Goal: Task Accomplishment & Management: Use online tool/utility

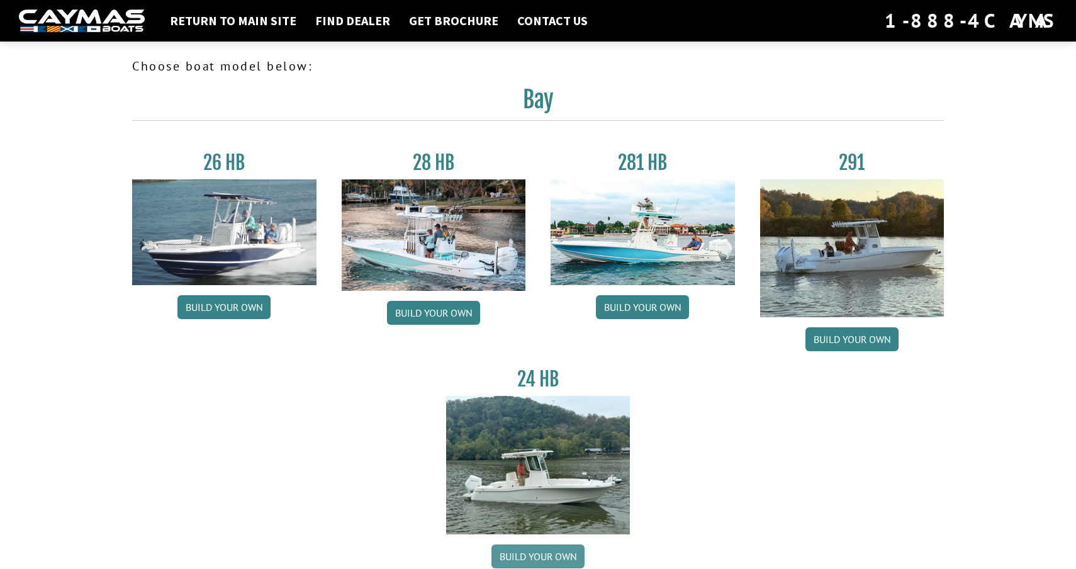
click at [541, 555] on link "Build your own" at bounding box center [537, 556] width 93 height 24
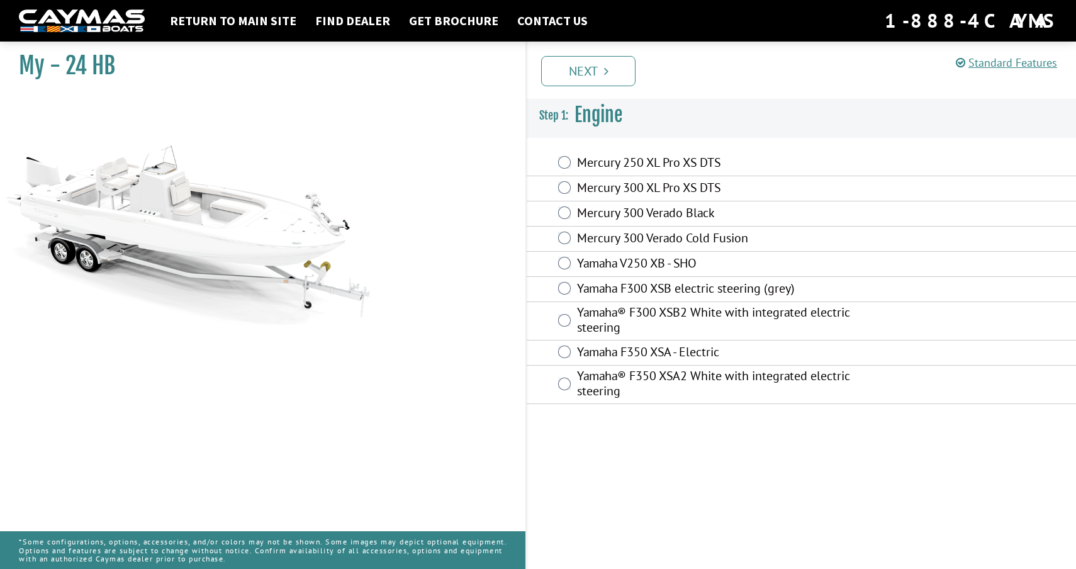
click at [593, 166] on label "Mercury 250 XL Pro XS DTS" at bounding box center [727, 164] width 300 height 18
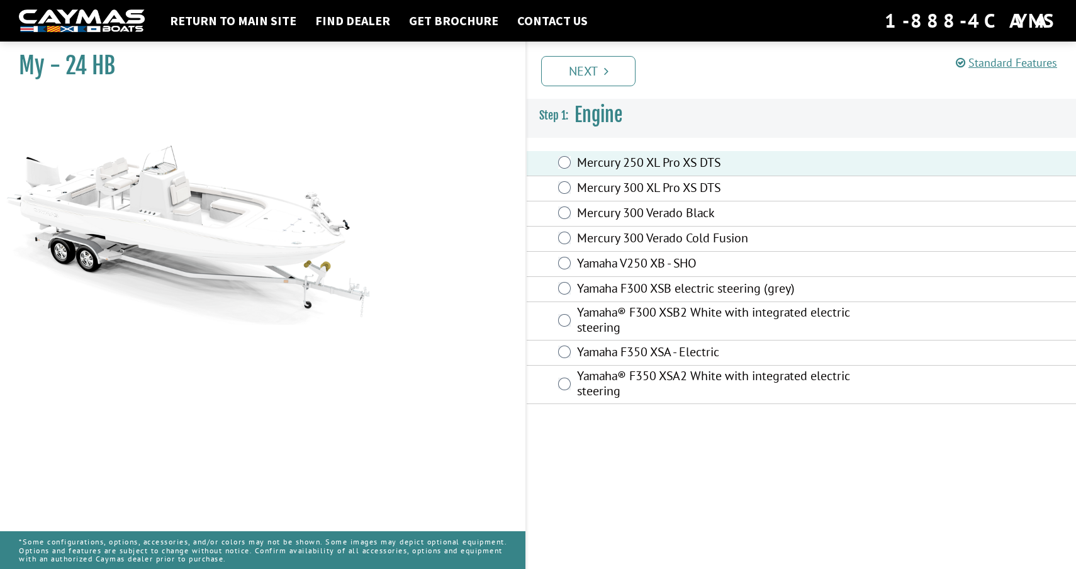
click at [628, 283] on label "Yamaha F300 XSB electric steering (grey)" at bounding box center [727, 290] width 300 height 18
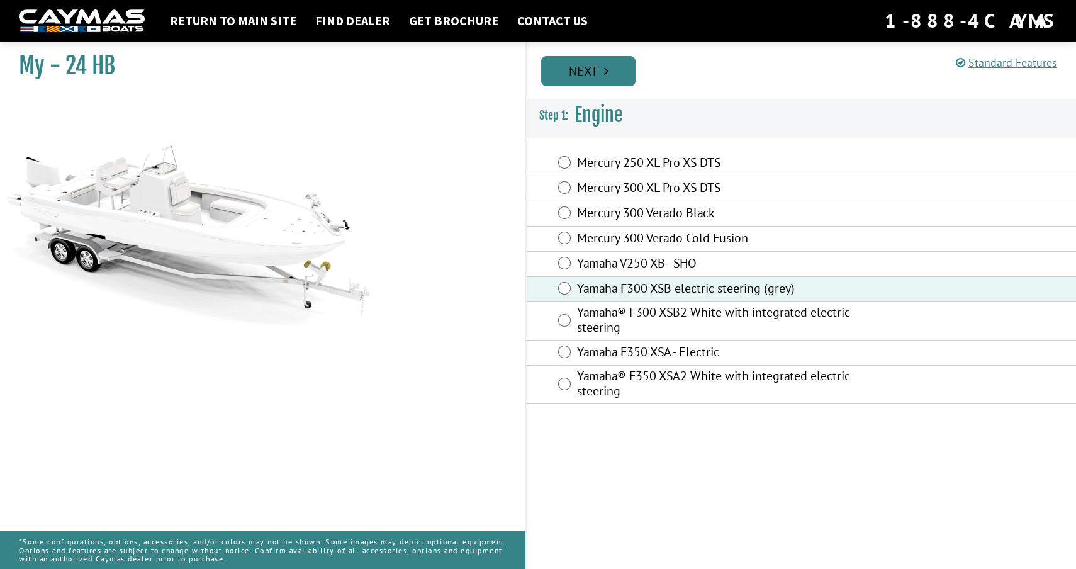
click at [590, 73] on link "Next" at bounding box center [588, 71] width 94 height 30
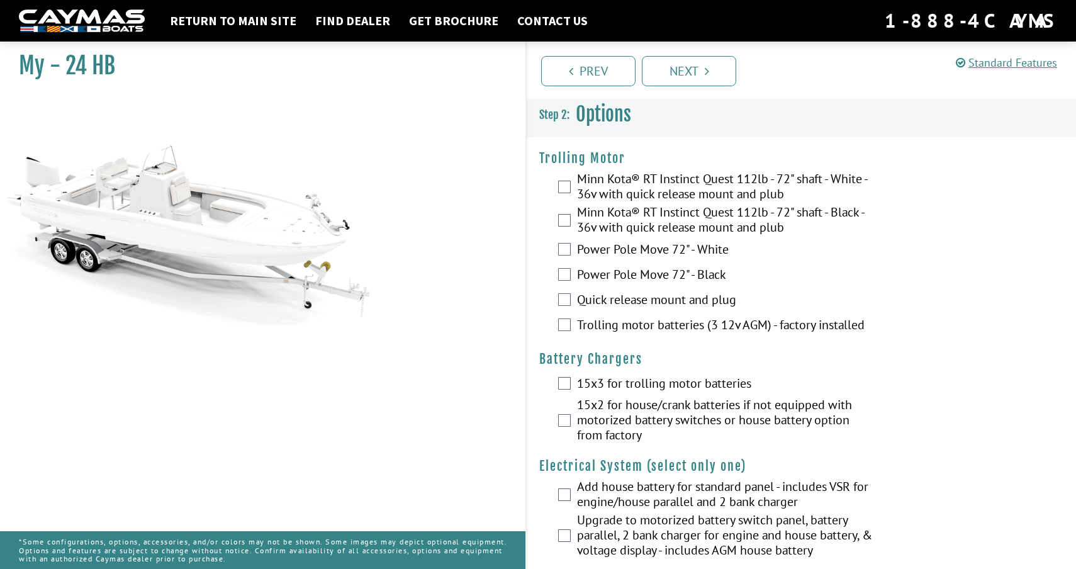
click at [614, 212] on label "Minn Kota® RT Instinct Quest 112lb - 72" shaft - Black - 36v with quick release…" at bounding box center [727, 221] width 300 height 33
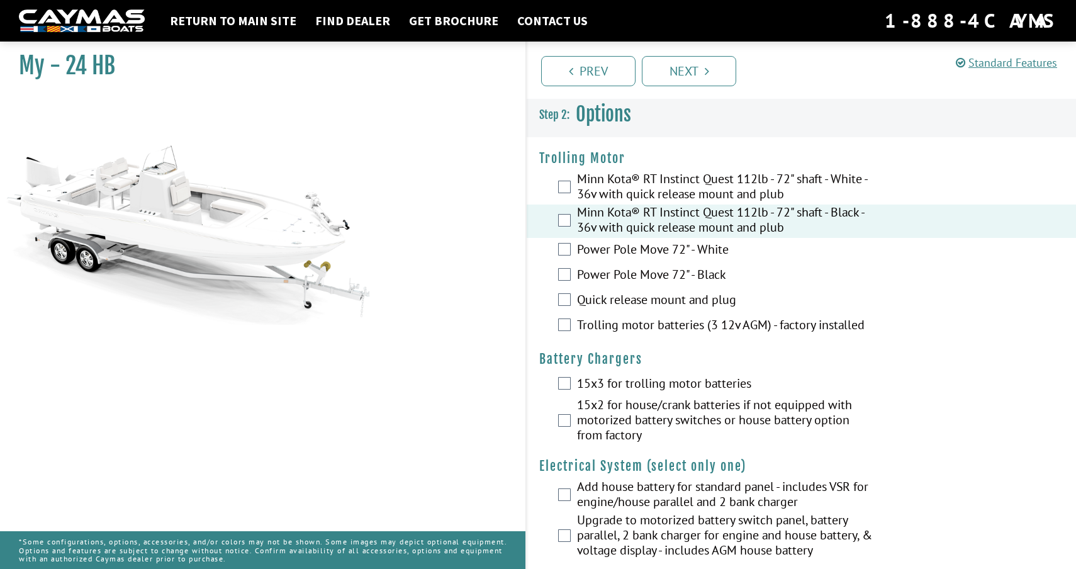
click at [618, 186] on label "Minn Kota® RT Instinct Quest 112lb - 72" shaft - White - 36v with quick release…" at bounding box center [727, 187] width 300 height 33
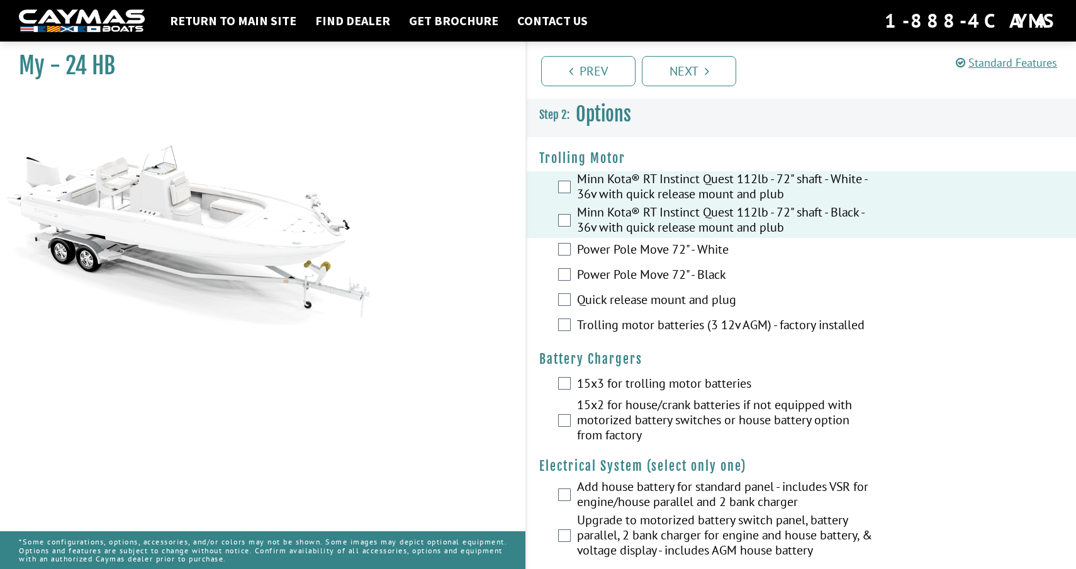
click at [616, 227] on label "Minn Kota® RT Instinct Quest 112lb - 72" shaft - Black - 36v with quick release…" at bounding box center [727, 221] width 300 height 33
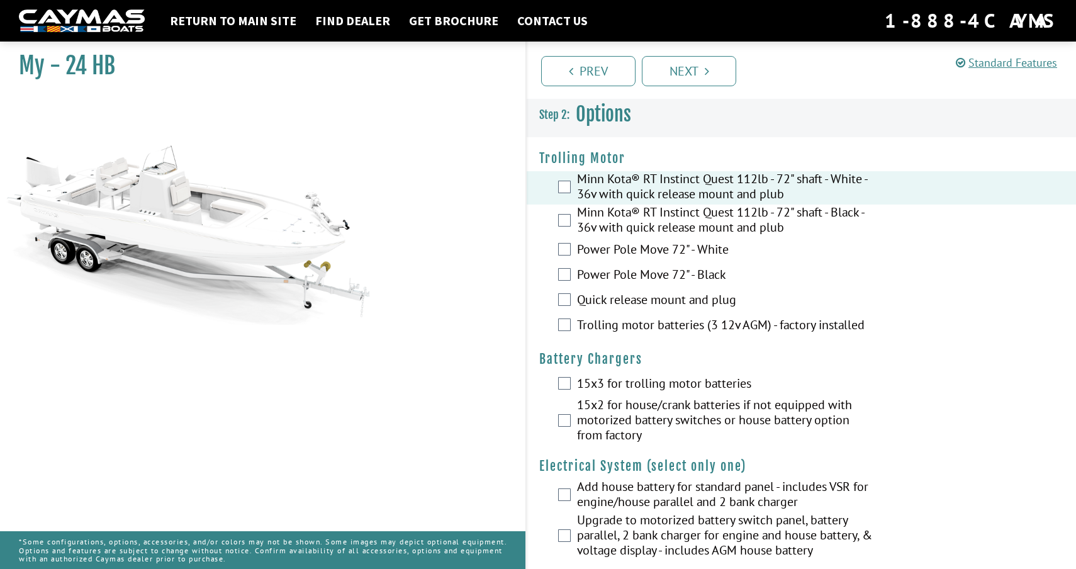
click at [656, 327] on label "Trolling motor batteries (3 12v AGM) - factory installed" at bounding box center [727, 326] width 300 height 18
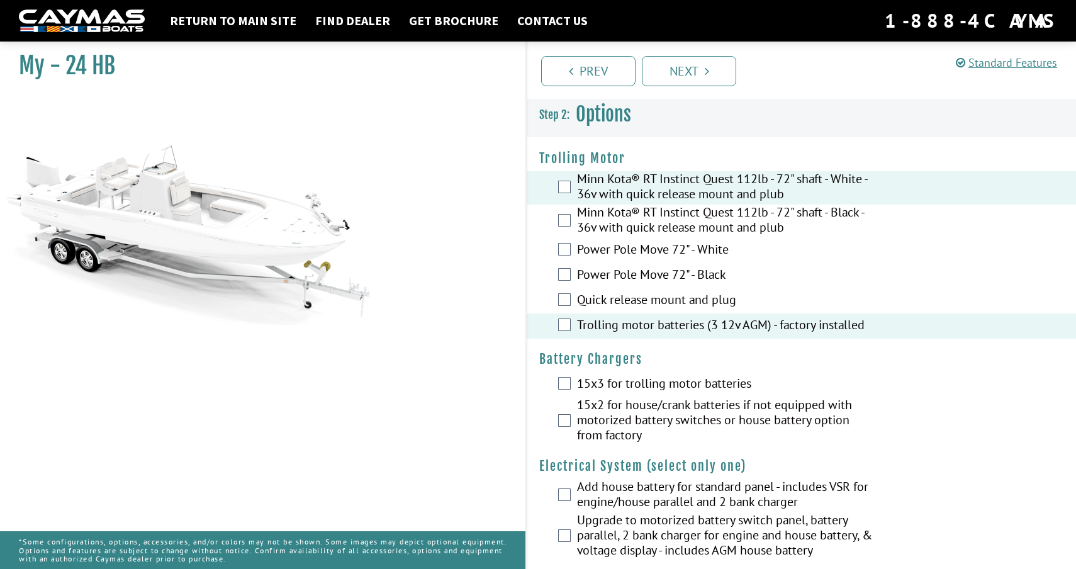
click at [654, 300] on label "Quick release mount and plug" at bounding box center [727, 301] width 300 height 18
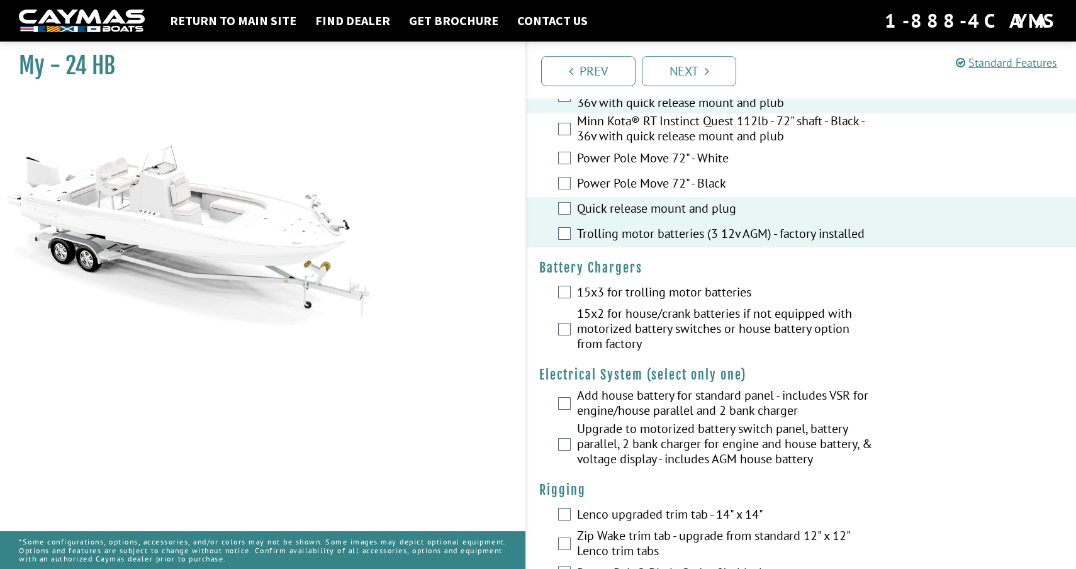
scroll to position [188, 0]
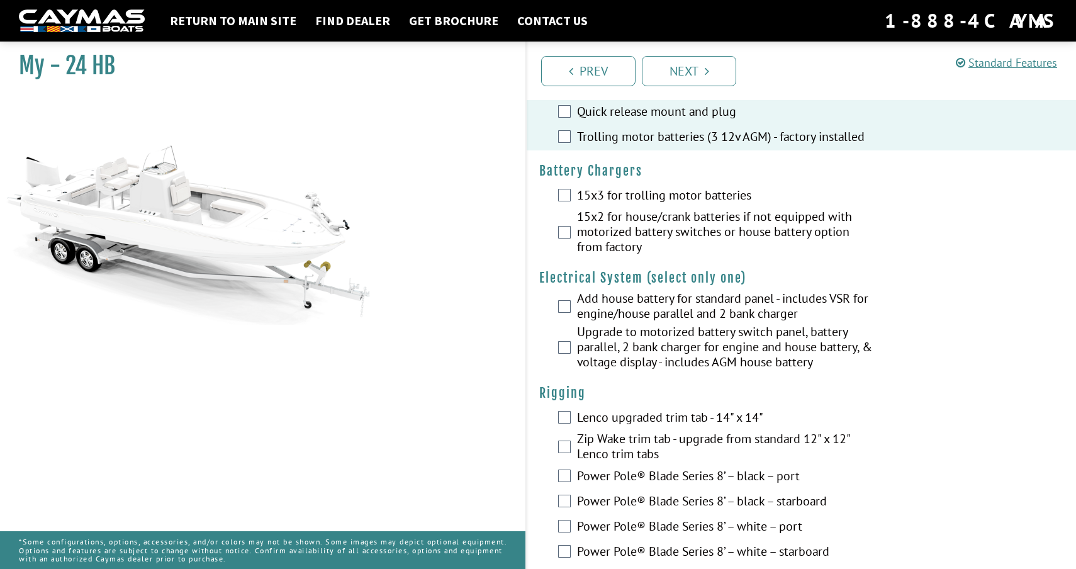
click at [668, 194] on label "15x3 for trolling motor batteries" at bounding box center [727, 197] width 300 height 18
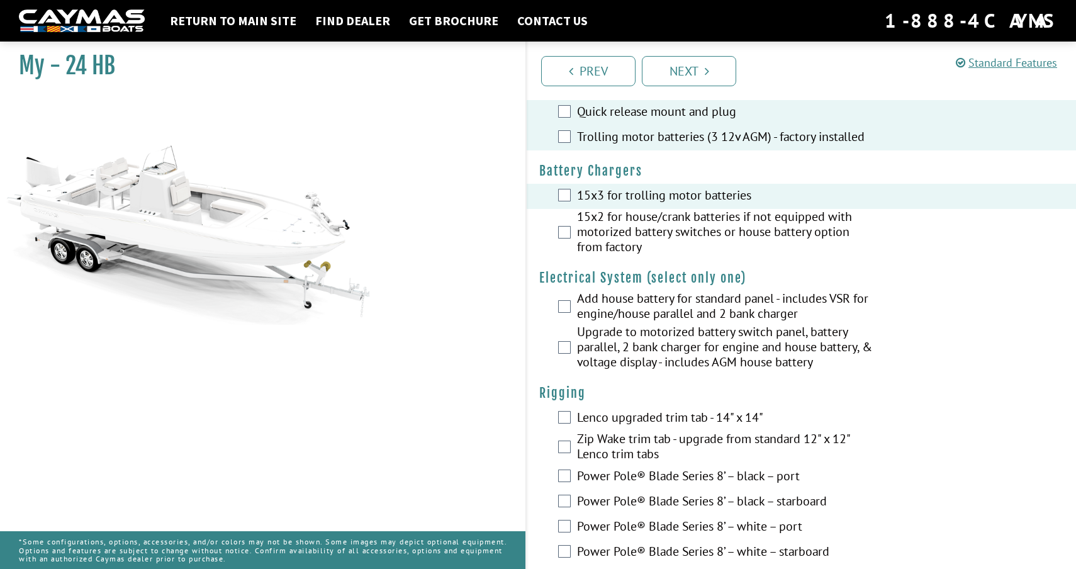
click at [668, 225] on label "15x2 for house/crank batteries if not equipped with motorized battery switches …" at bounding box center [727, 233] width 300 height 48
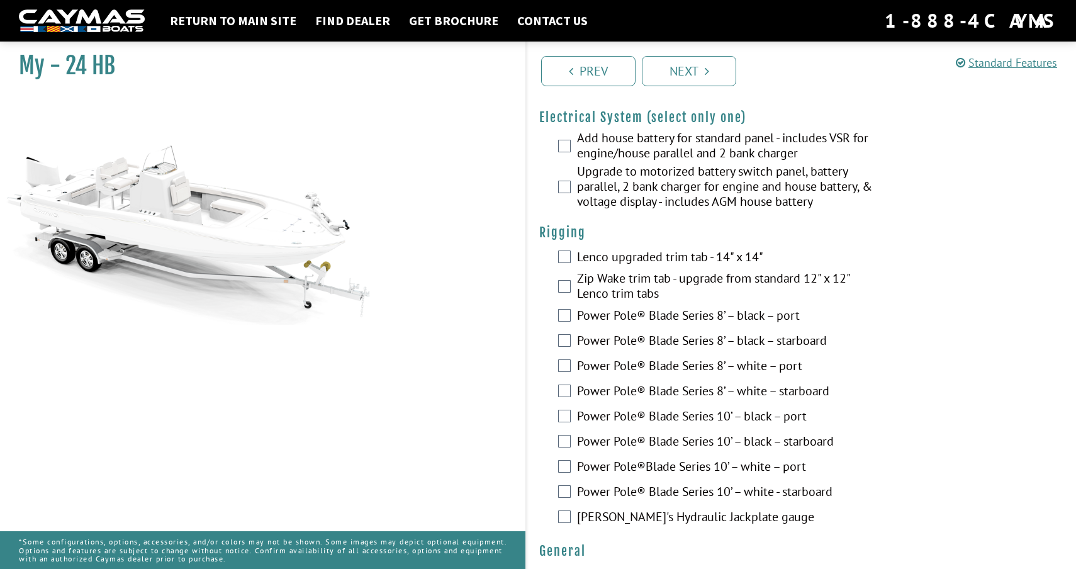
scroll to position [349, 0]
click at [671, 188] on label "Upgrade to motorized battery switch panel, battery parallel, 2 bank charger for…" at bounding box center [727, 188] width 300 height 48
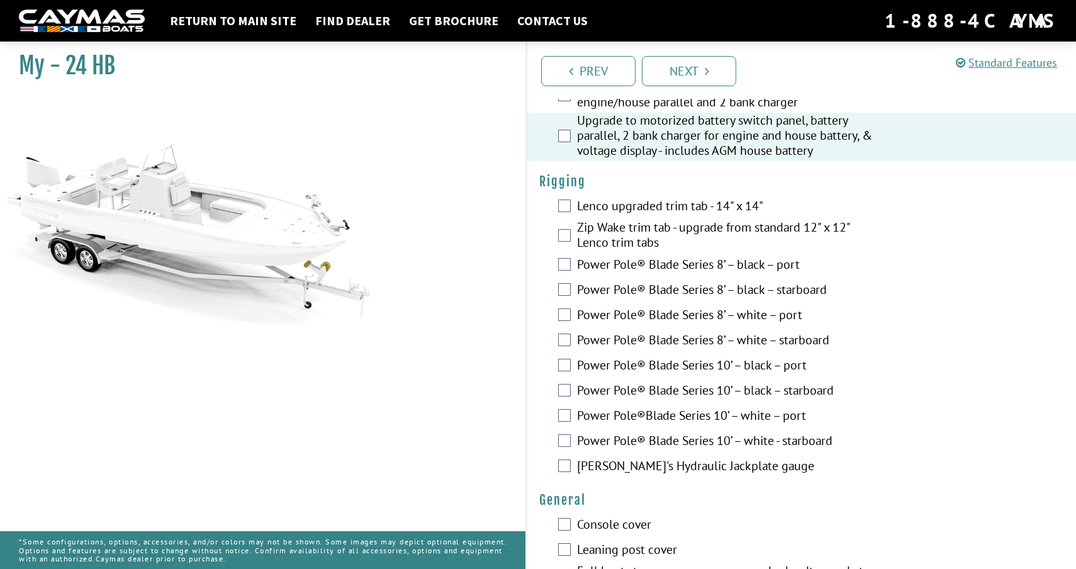
scroll to position [462, 0]
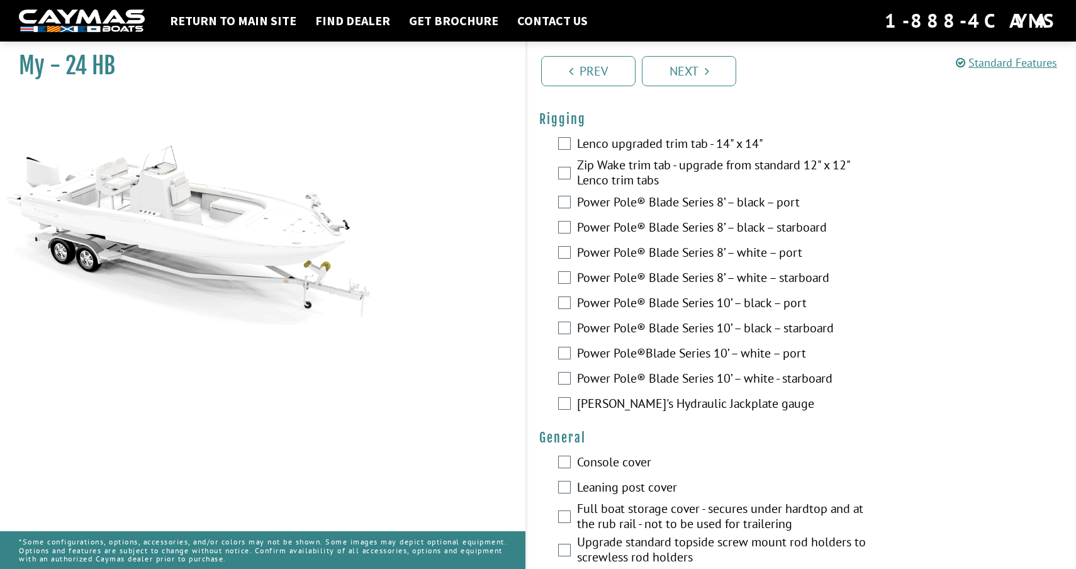
click at [643, 176] on label "Zip Wake trim tab - upgrade from standard 12" x 12" Lenco trim tabs" at bounding box center [727, 173] width 300 height 33
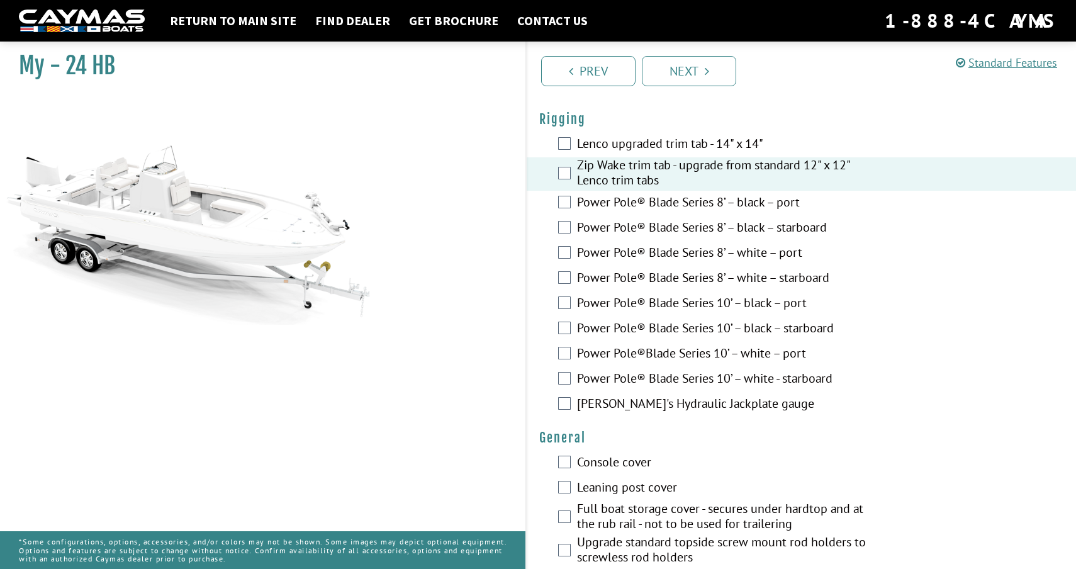
click at [658, 403] on label "[PERSON_NAME]'s Hydraulic Jackplate gauge" at bounding box center [727, 405] width 300 height 18
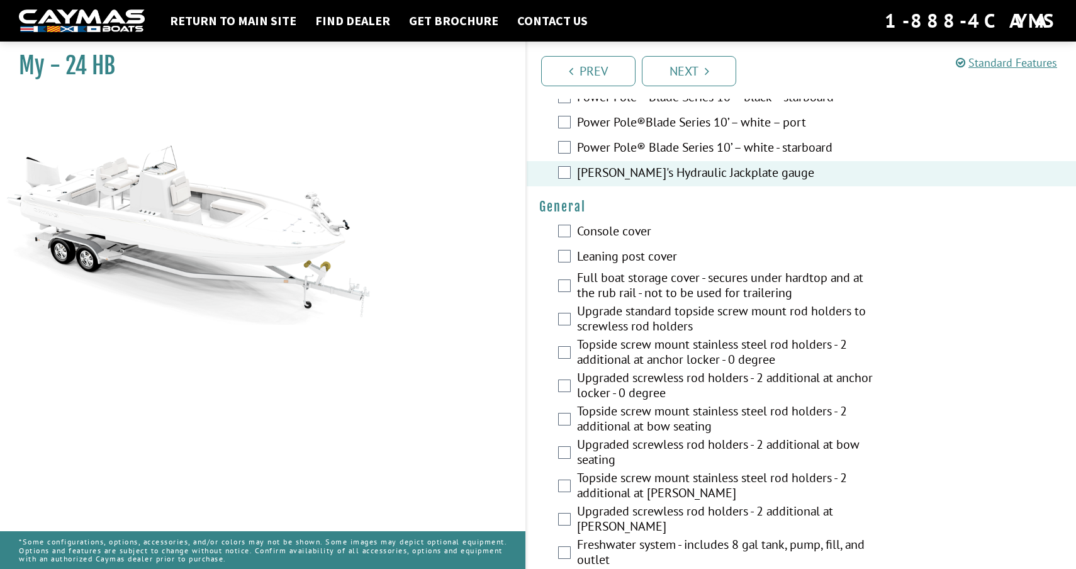
scroll to position [694, 0]
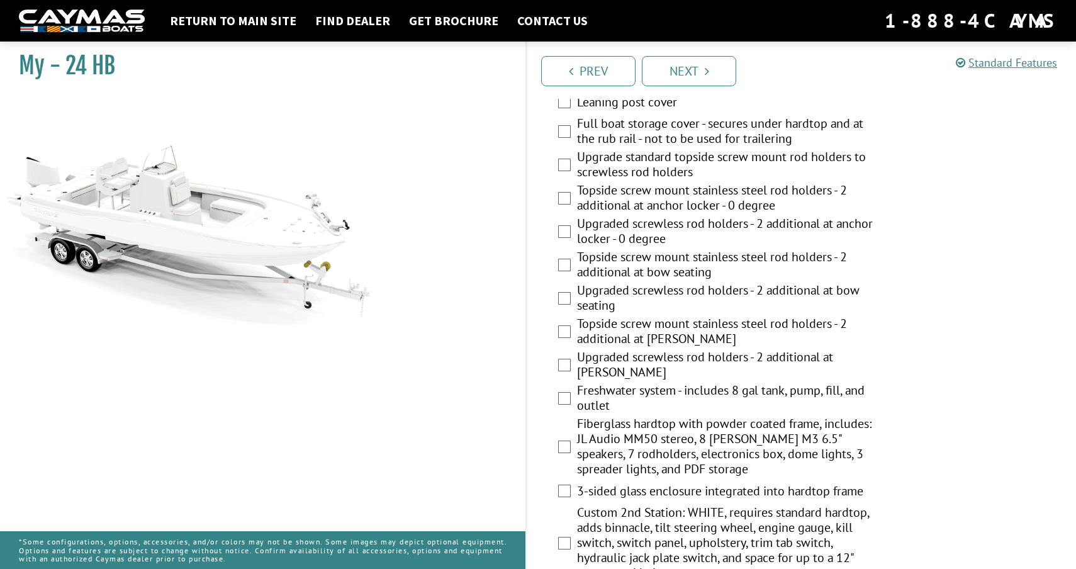
click at [624, 392] on label "Freshwater system - includes 8 gal tank, pump, fill, and outlet" at bounding box center [727, 399] width 300 height 33
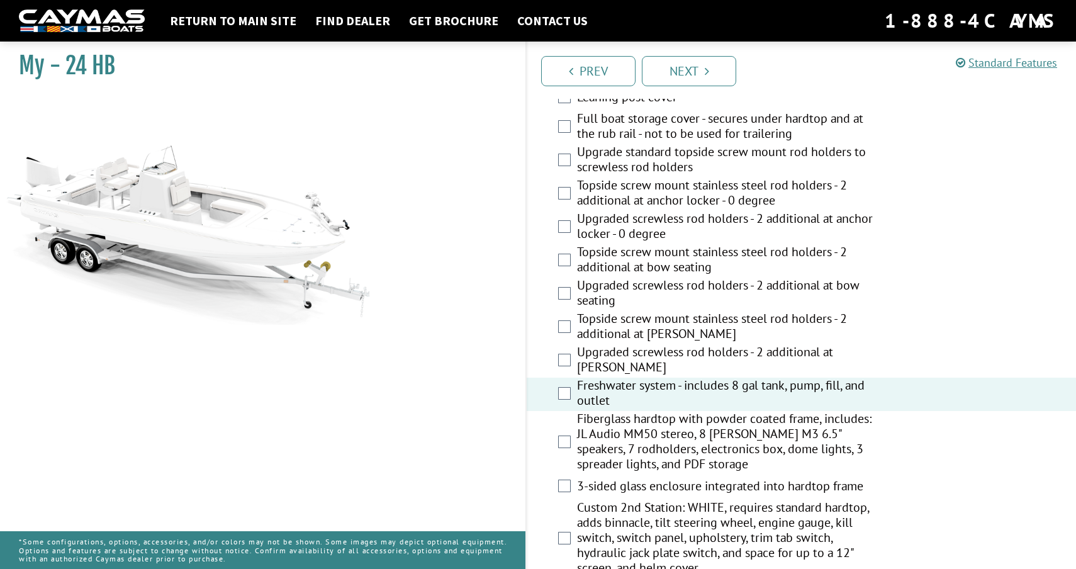
scroll to position [850, 0]
click at [625, 427] on label "Fiberglass hardtop with powder coated frame, includes: JL Audio MM50 stereo, 8 …" at bounding box center [727, 445] width 300 height 64
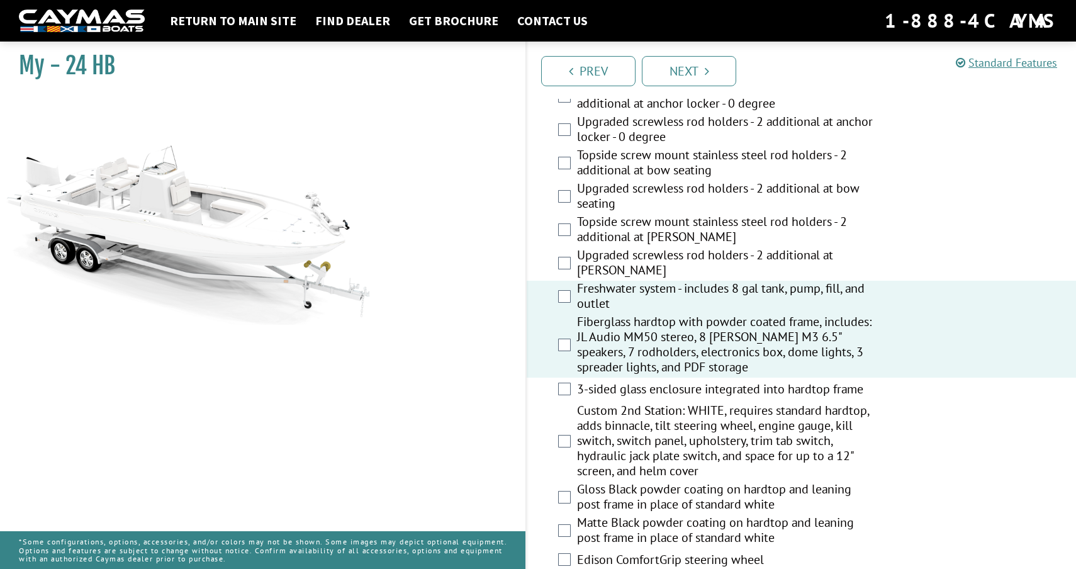
scroll to position [1053, 0]
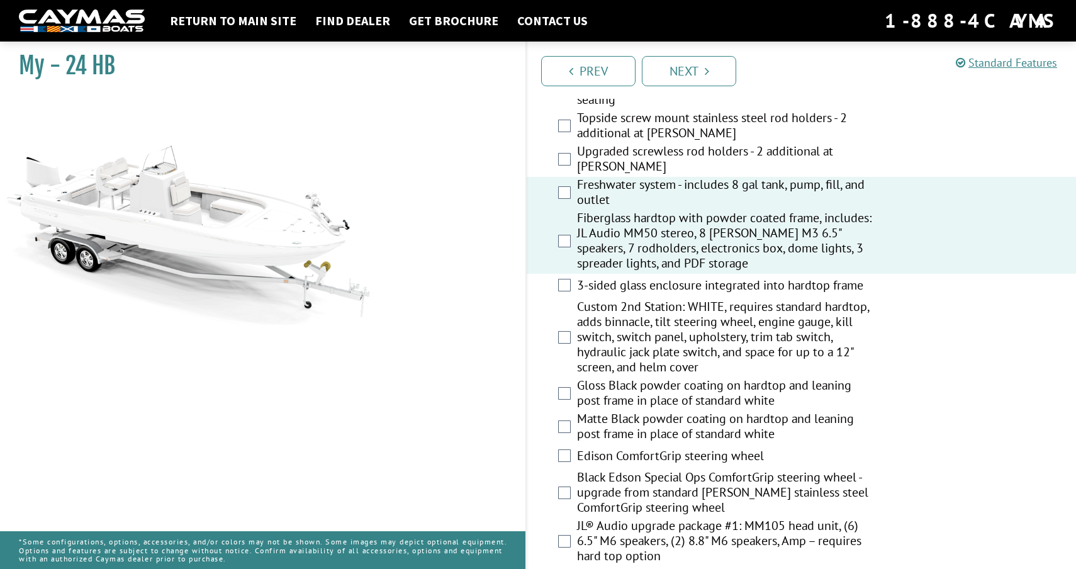
click at [625, 288] on label "3-sided glass enclosure integrated into hardtop frame" at bounding box center [727, 287] width 300 height 18
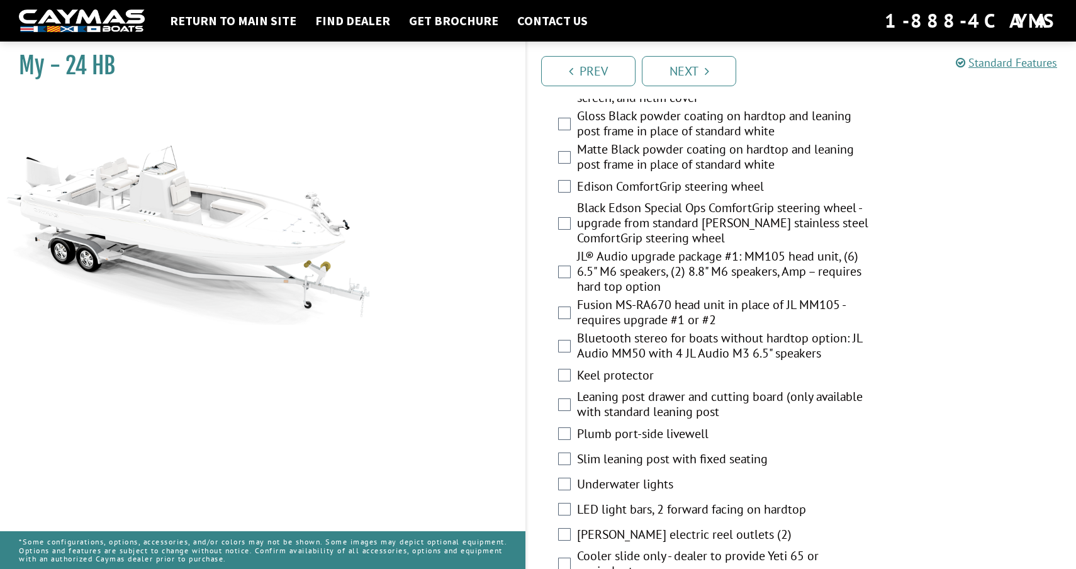
scroll to position [1323, 0]
click at [634, 432] on label "Plumb port-side livewell" at bounding box center [727, 434] width 300 height 18
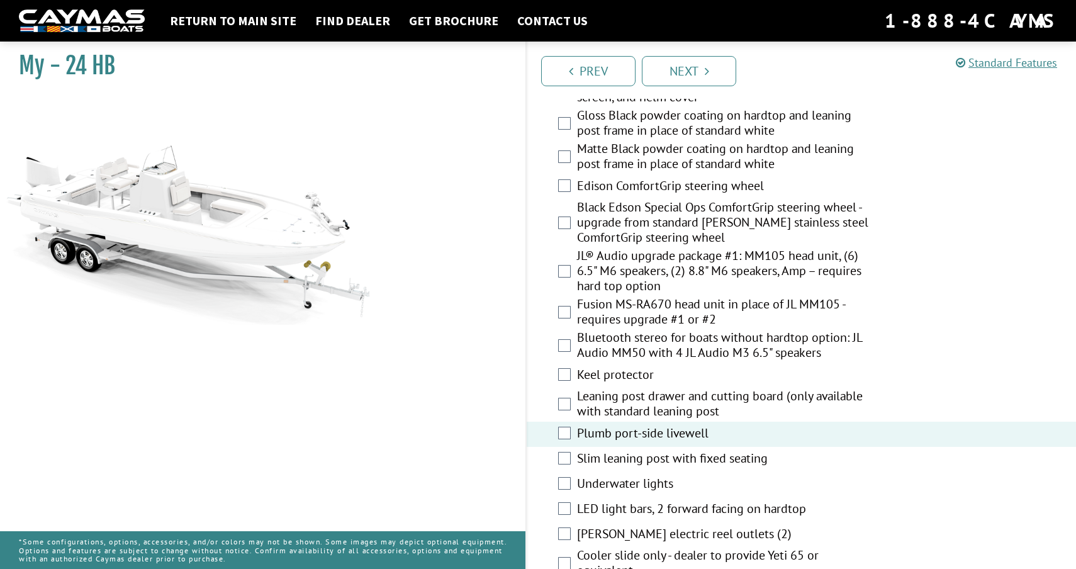
click at [634, 481] on label "Underwater lights" at bounding box center [727, 485] width 300 height 18
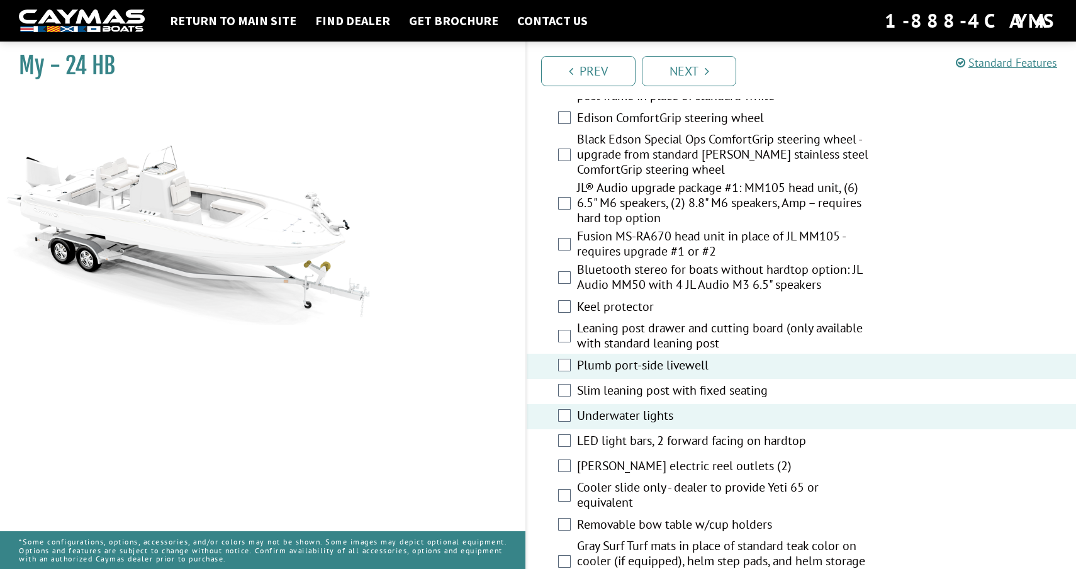
scroll to position [1391, 0]
click at [638, 442] on label "LED light bars, 2 forward facing on hardtop" at bounding box center [727, 441] width 300 height 18
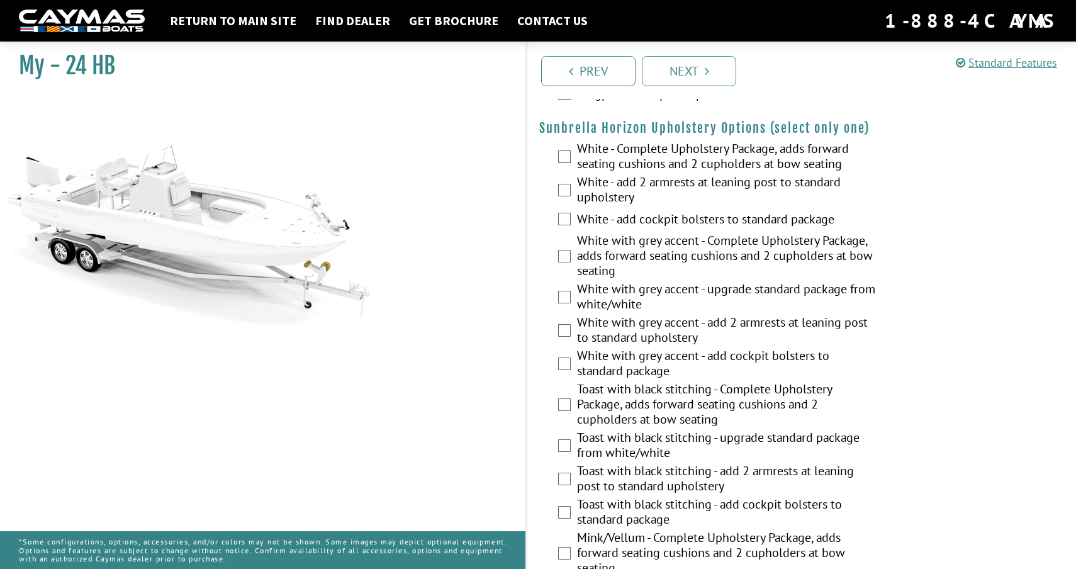
scroll to position [2050, 0]
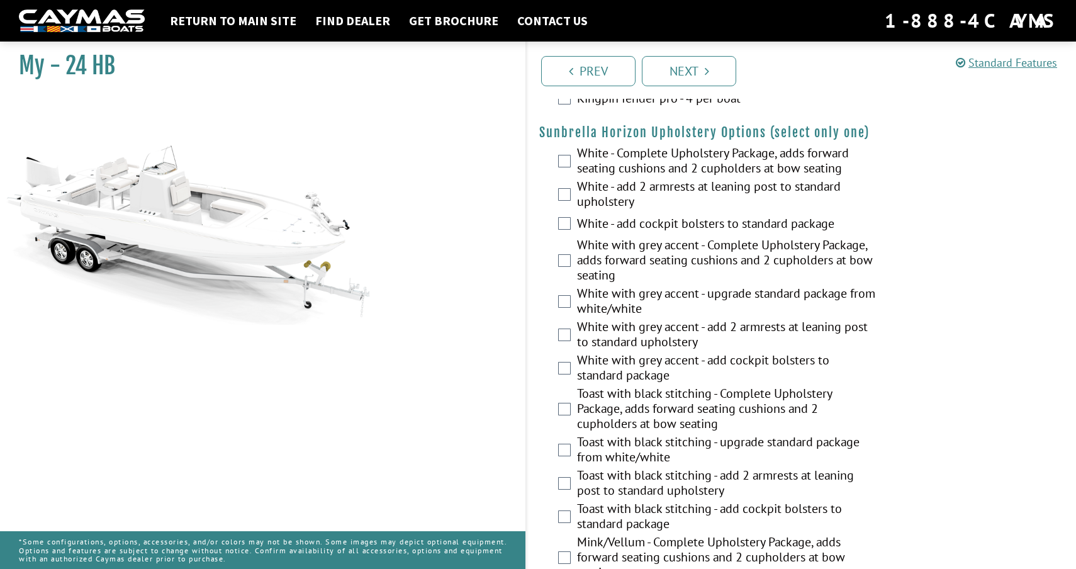
click at [639, 154] on label "White - Complete Upholstery Package, adds forward seating cushions and 2 cuphol…" at bounding box center [727, 161] width 300 height 33
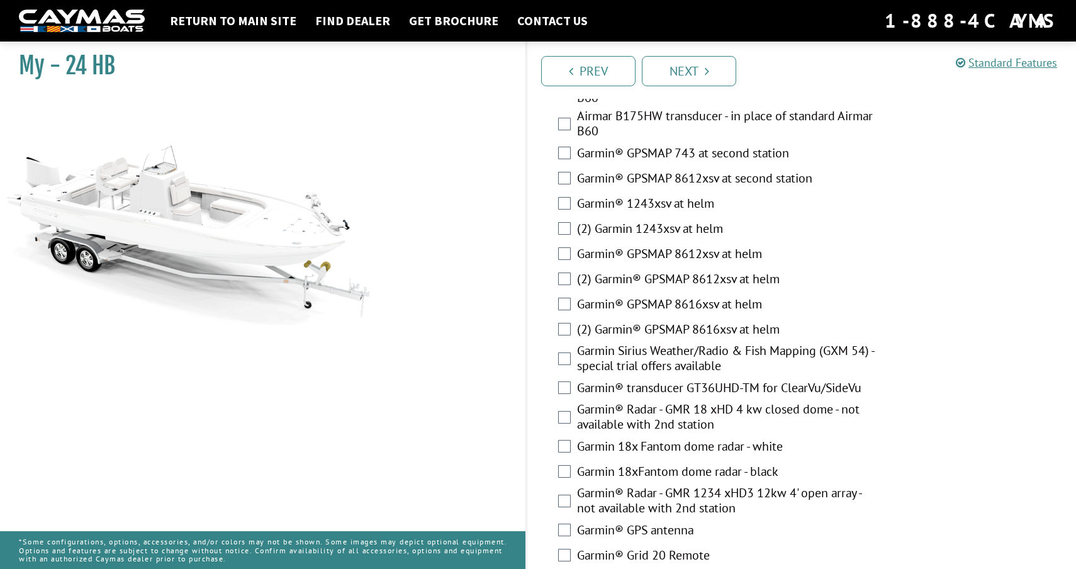
scroll to position [2758, 0]
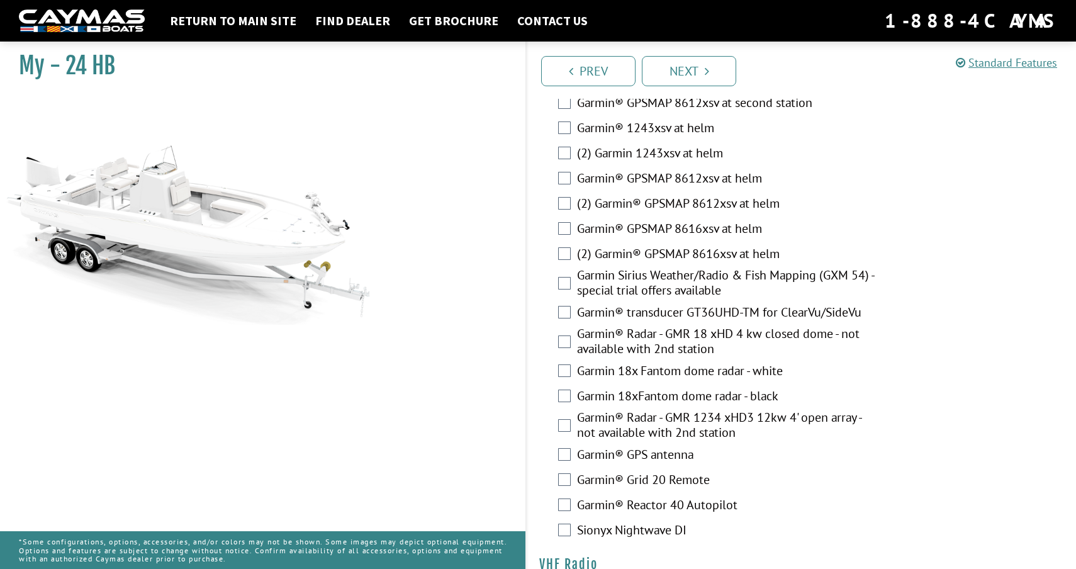
click at [696, 252] on label "(2) Garmin® GPSMAP 8616xsv at helm" at bounding box center [727, 255] width 300 height 18
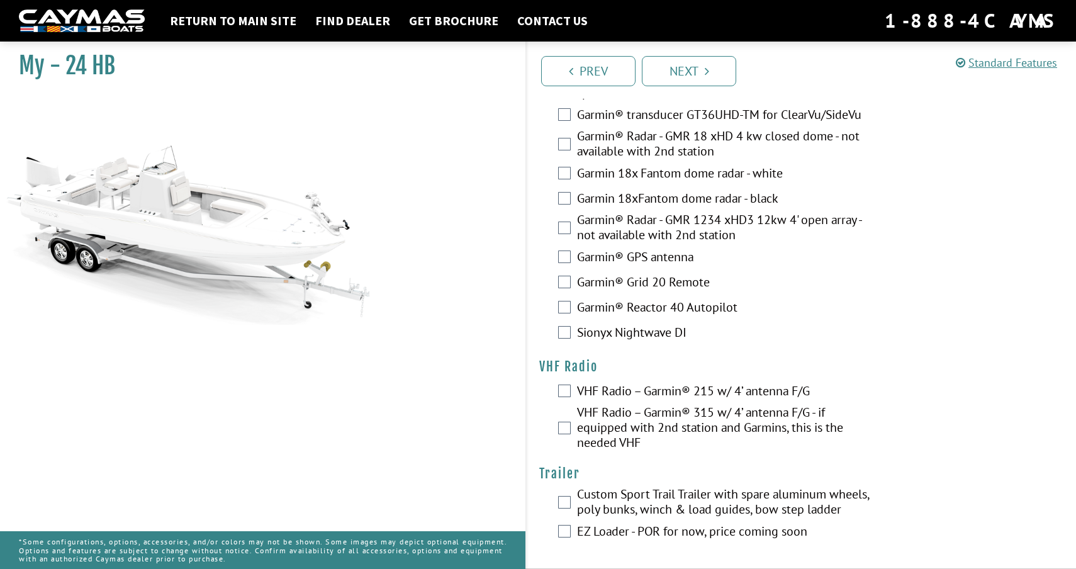
scroll to position [2956, 0]
click at [688, 391] on label "VHF Radio – Garmin® 215 w/ 4’ antenna F/G" at bounding box center [727, 392] width 300 height 18
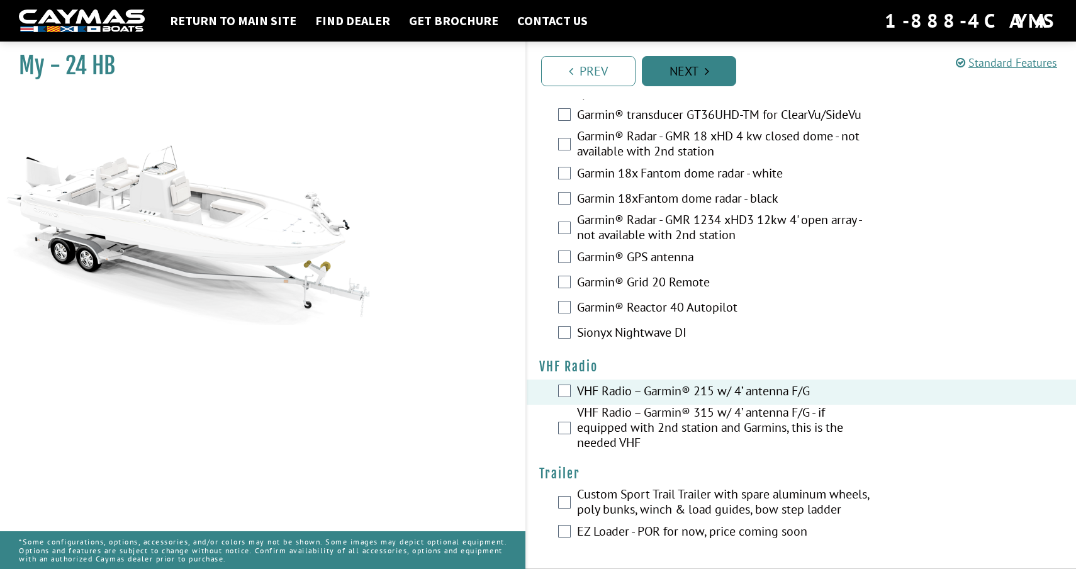
click at [695, 77] on link "Next" at bounding box center [689, 71] width 94 height 30
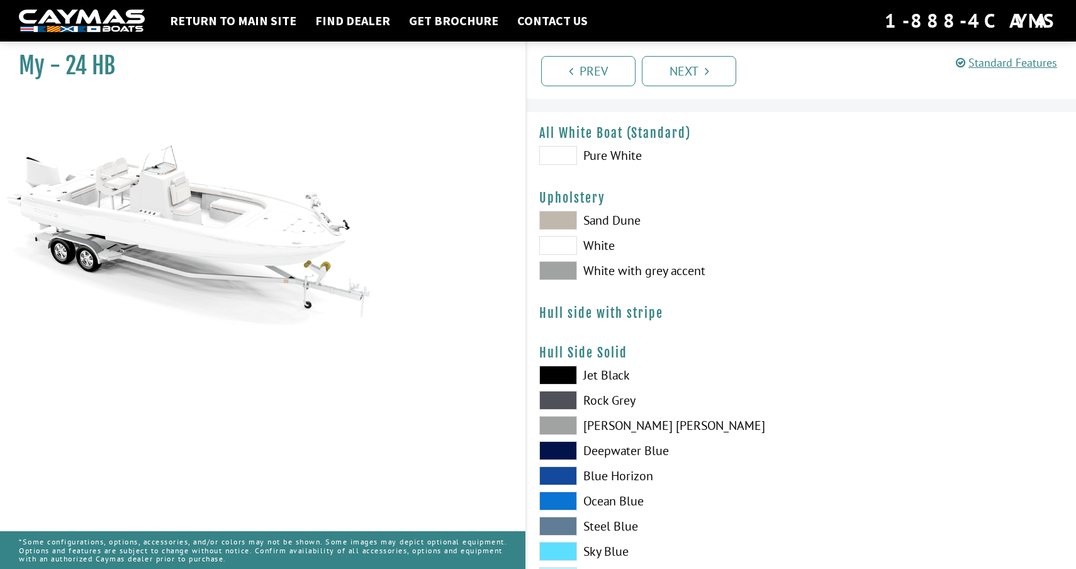
scroll to position [0, 0]
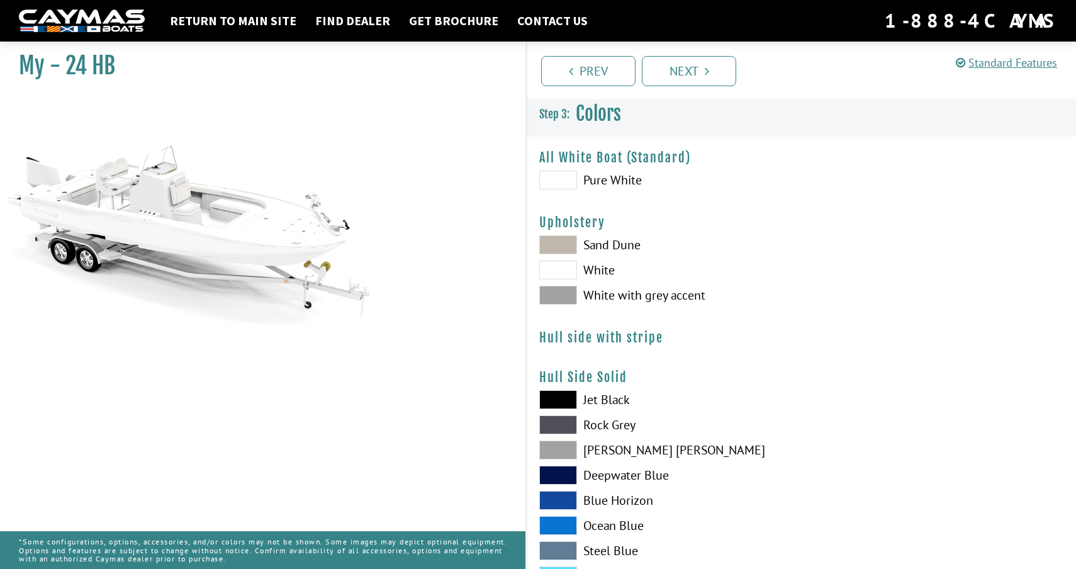
click at [603, 271] on label "White" at bounding box center [664, 270] width 250 height 19
click at [639, 182] on label "Pure White" at bounding box center [664, 180] width 250 height 19
click at [562, 171] on span at bounding box center [558, 180] width 38 height 19
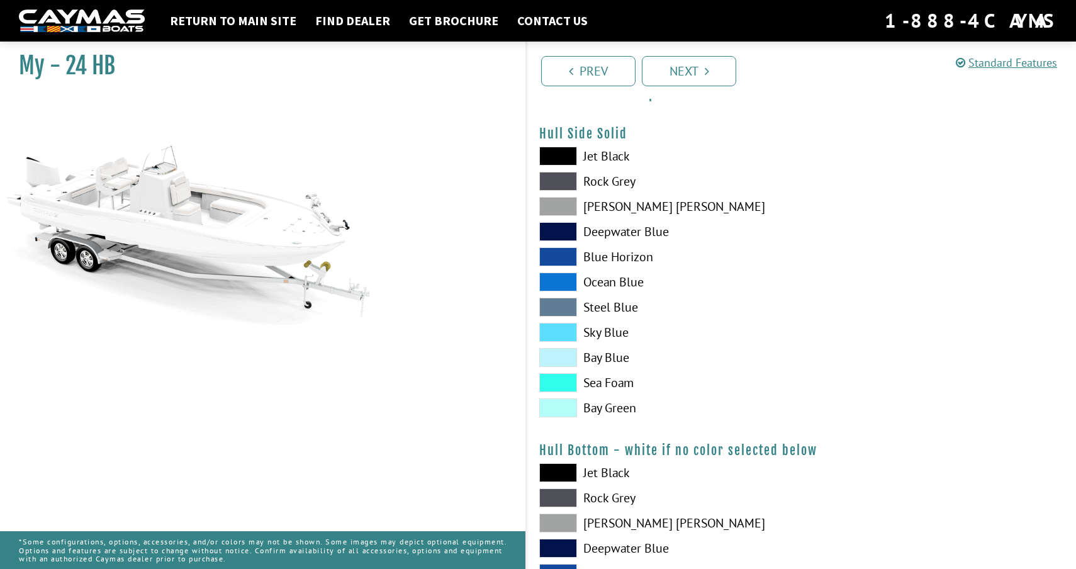
scroll to position [281, 0]
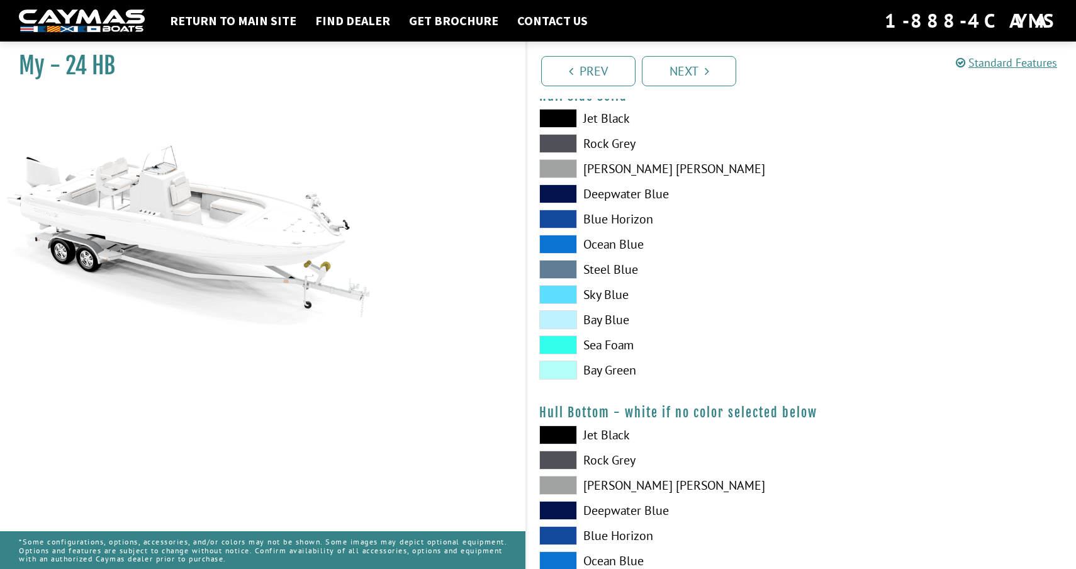
click at [557, 187] on span at bounding box center [558, 193] width 38 height 19
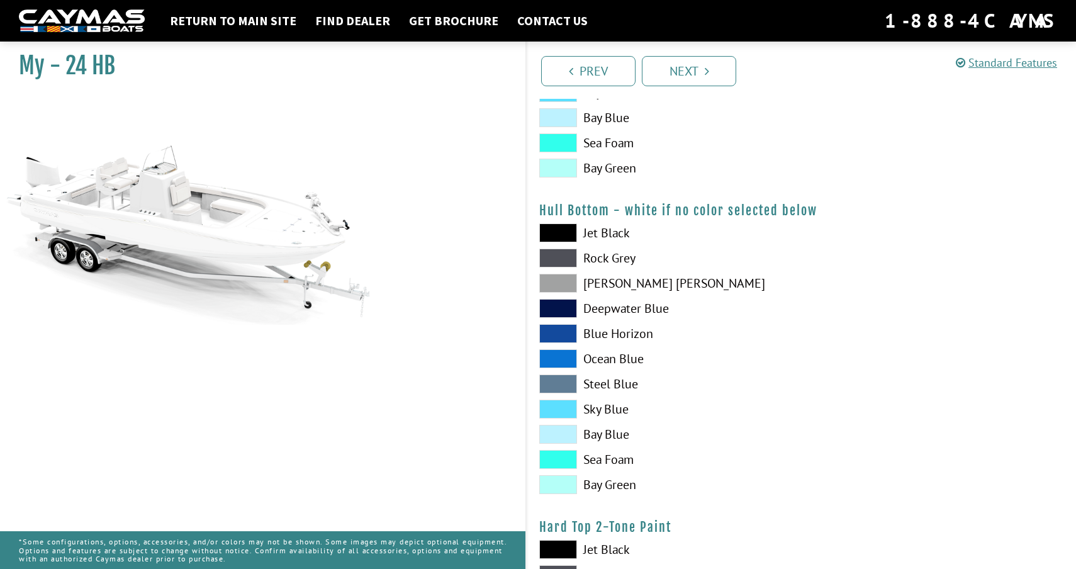
scroll to position [617, 0]
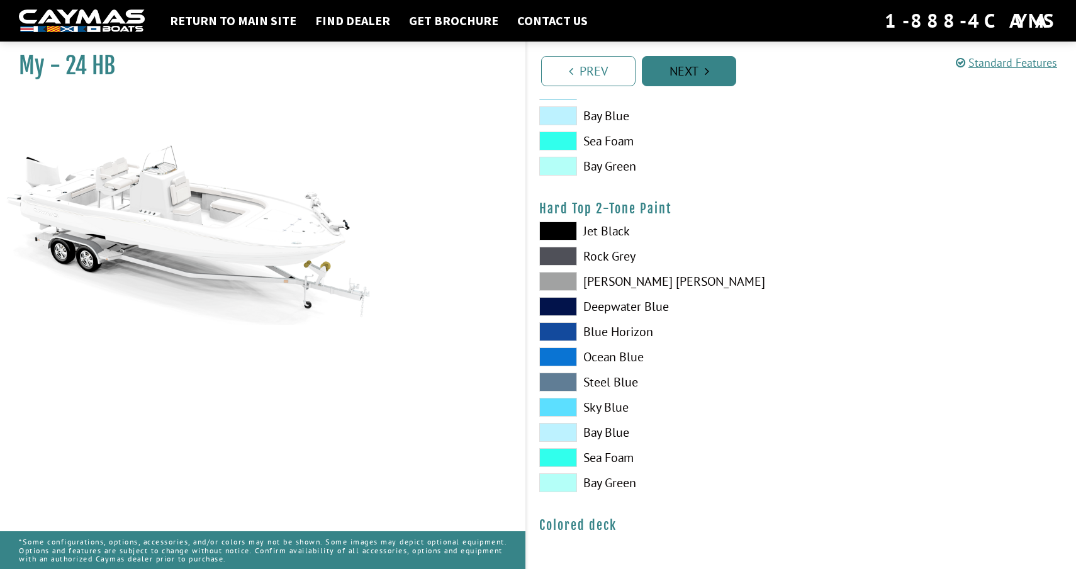
click at [684, 74] on link "Next" at bounding box center [689, 71] width 94 height 30
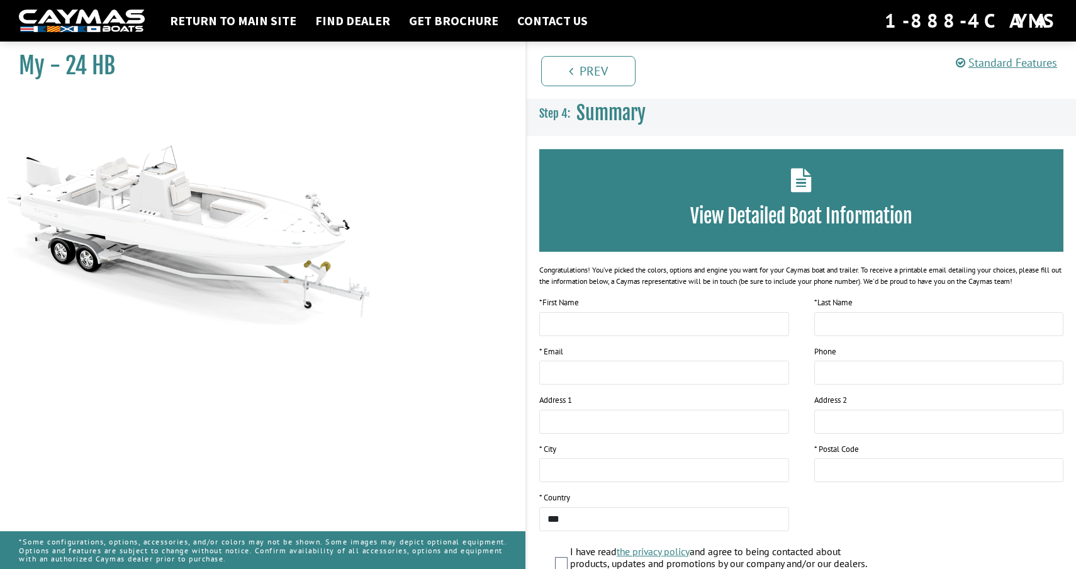
scroll to position [0, 0]
click at [229, 21] on link "Return to main site" at bounding box center [233, 21] width 139 height 16
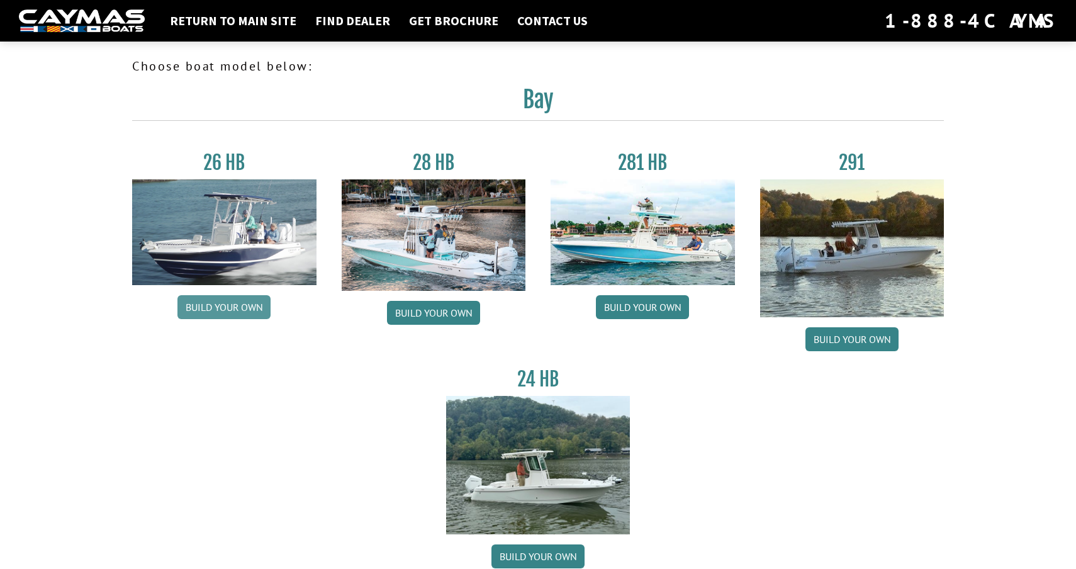
click at [208, 310] on link "Build your own" at bounding box center [223, 307] width 93 height 24
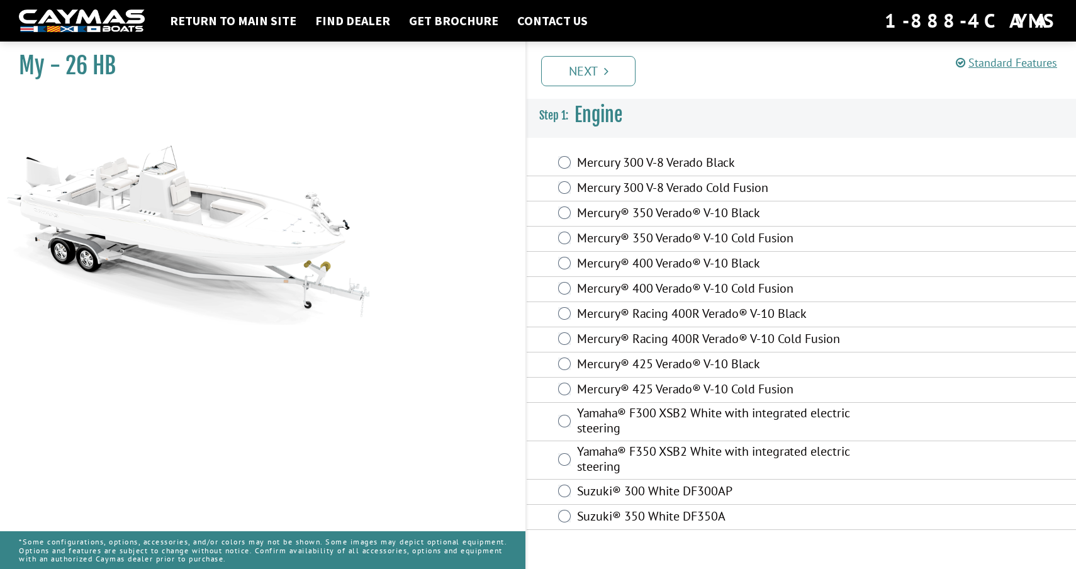
click at [583, 262] on label "Mercury® 400 Verado® V-10 Black" at bounding box center [727, 264] width 300 height 18
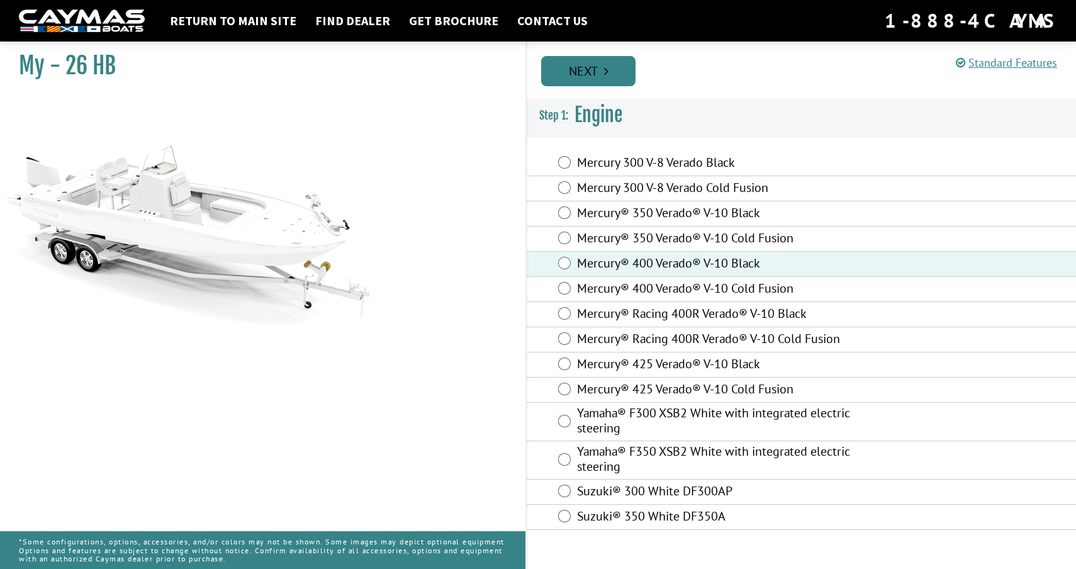
click at [587, 67] on link "Next" at bounding box center [588, 71] width 94 height 30
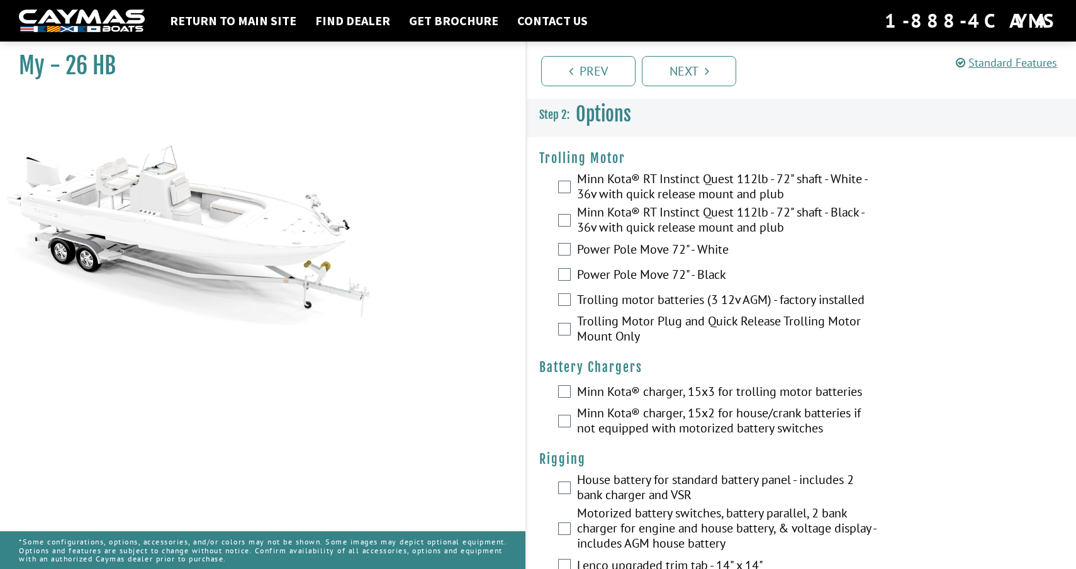
click at [638, 210] on label "Minn Kota® RT Instinct Quest 112lb - 72" shaft - Black - 36v with quick release…" at bounding box center [727, 221] width 300 height 33
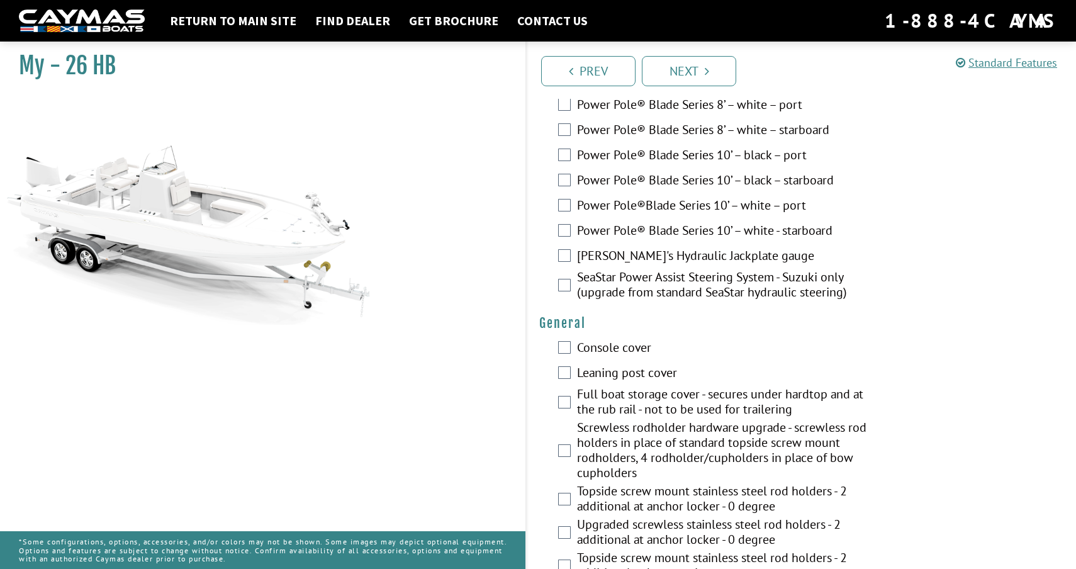
scroll to position [551, 0]
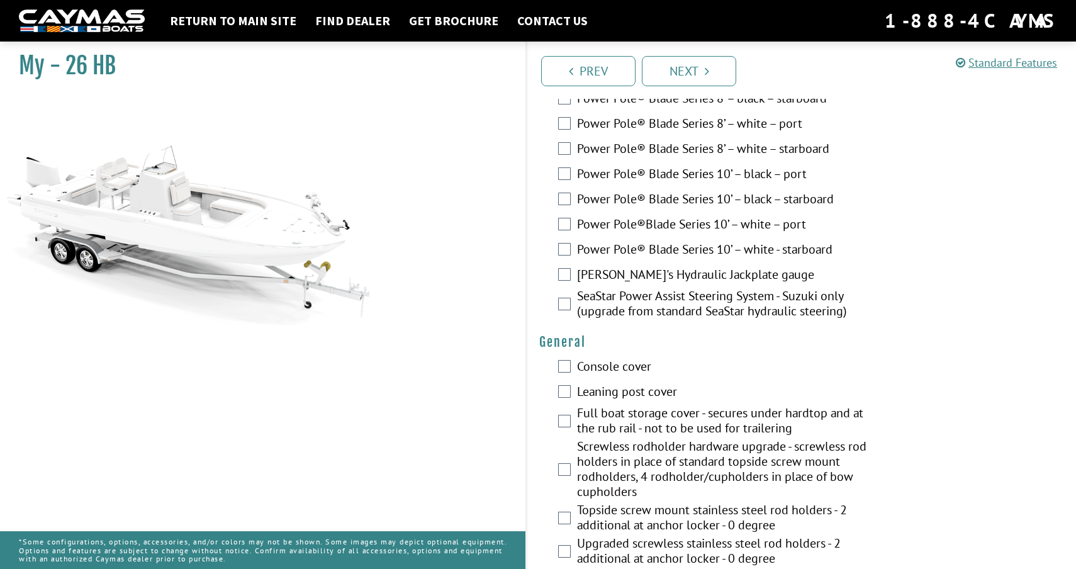
click at [639, 222] on label "Power Pole®Blade Series 10’ – white – port" at bounding box center [727, 225] width 300 height 18
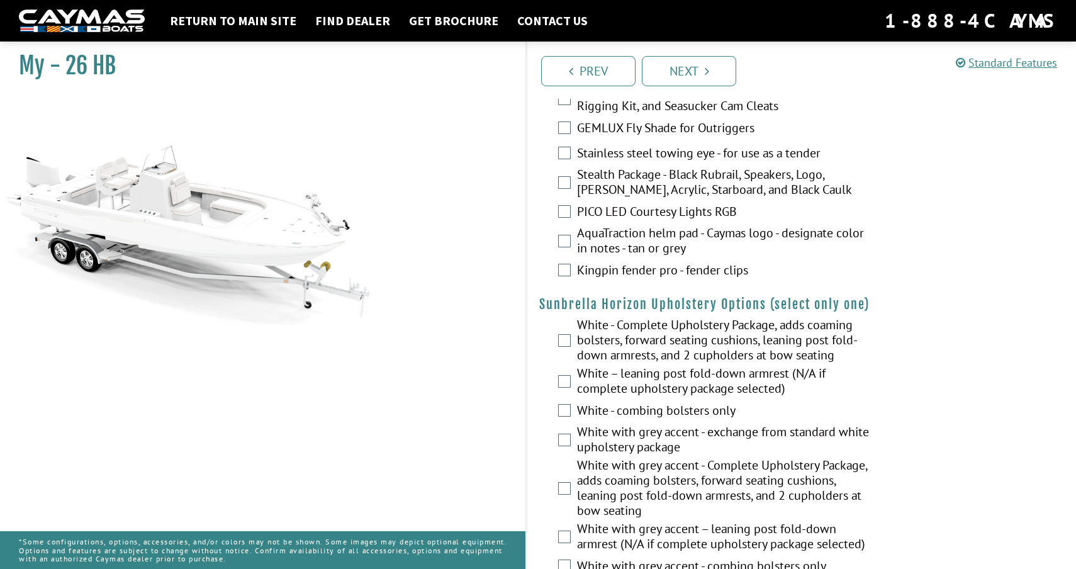
scroll to position [2146, 0]
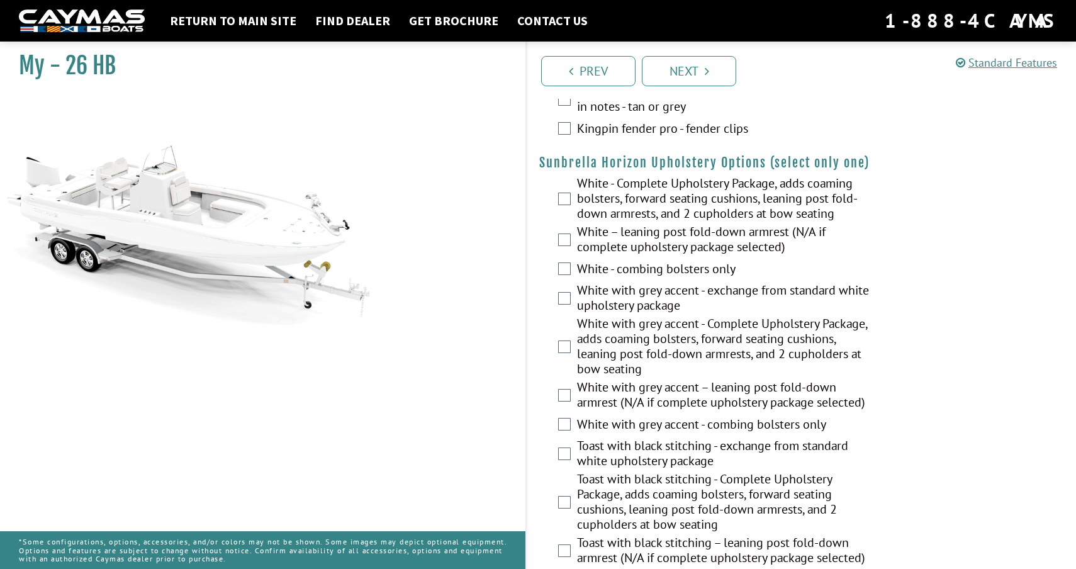
click at [636, 215] on label "White - Complete Upholstery Package, adds coaming bolsters, forward seating cus…" at bounding box center [727, 200] width 300 height 48
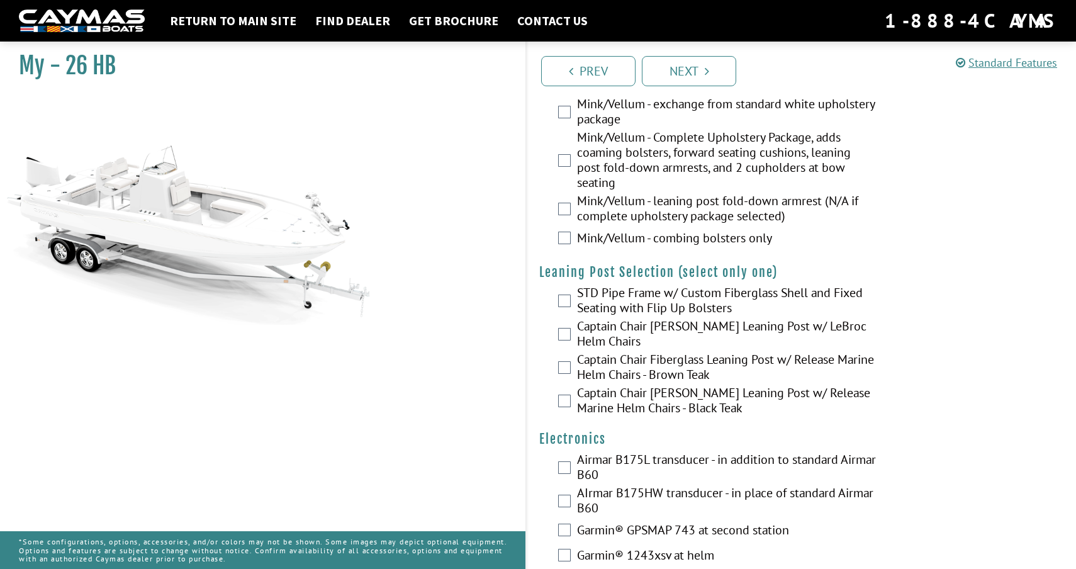
scroll to position [2761, 0]
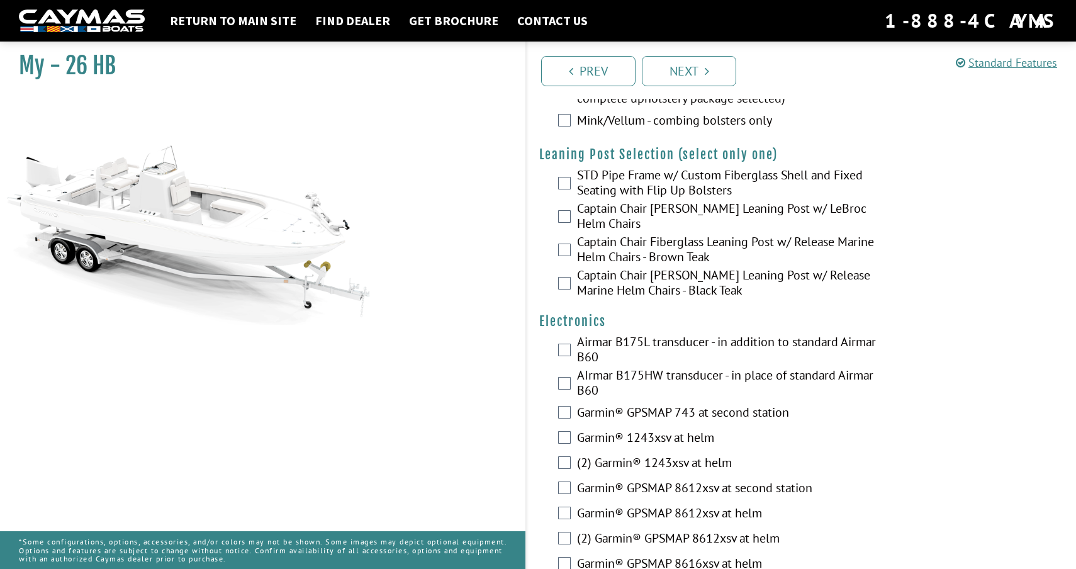
click at [636, 214] on label "Captain Chair Fiberglass Leaning Post w/ LeBroc Helm Chairs" at bounding box center [727, 217] width 300 height 33
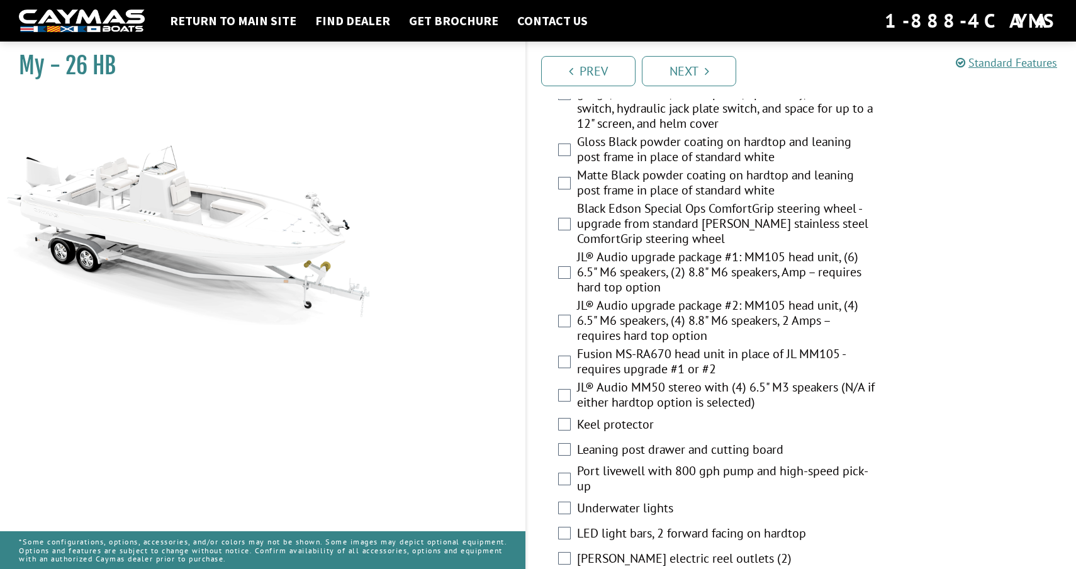
scroll to position [1330, 0]
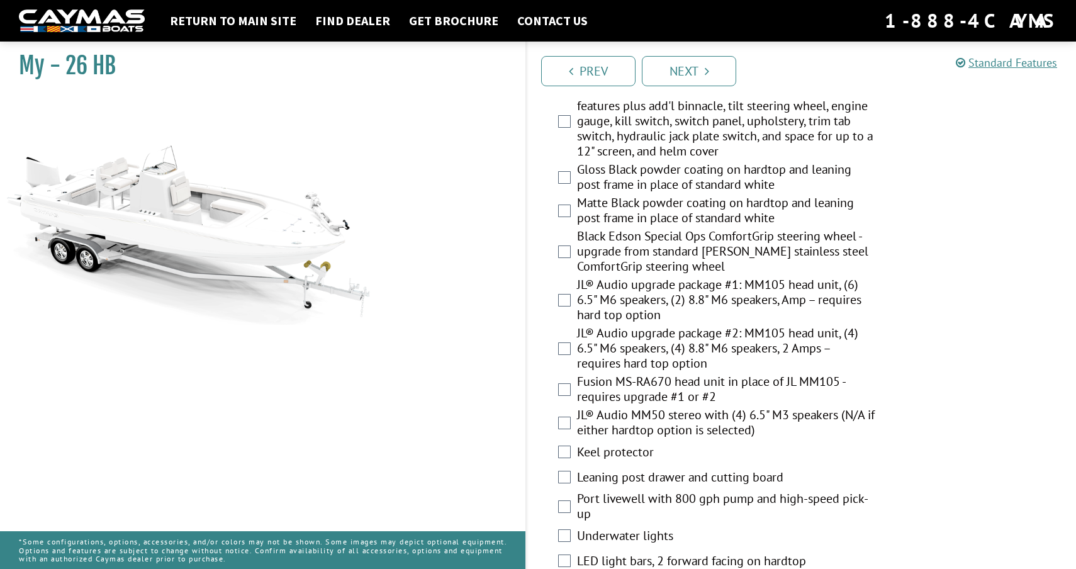
click at [646, 300] on label "JL® Audio upgrade package #1: MM105 head unit, (6) 6.5" M6 speakers, (2) 8.8" M…" at bounding box center [727, 301] width 300 height 48
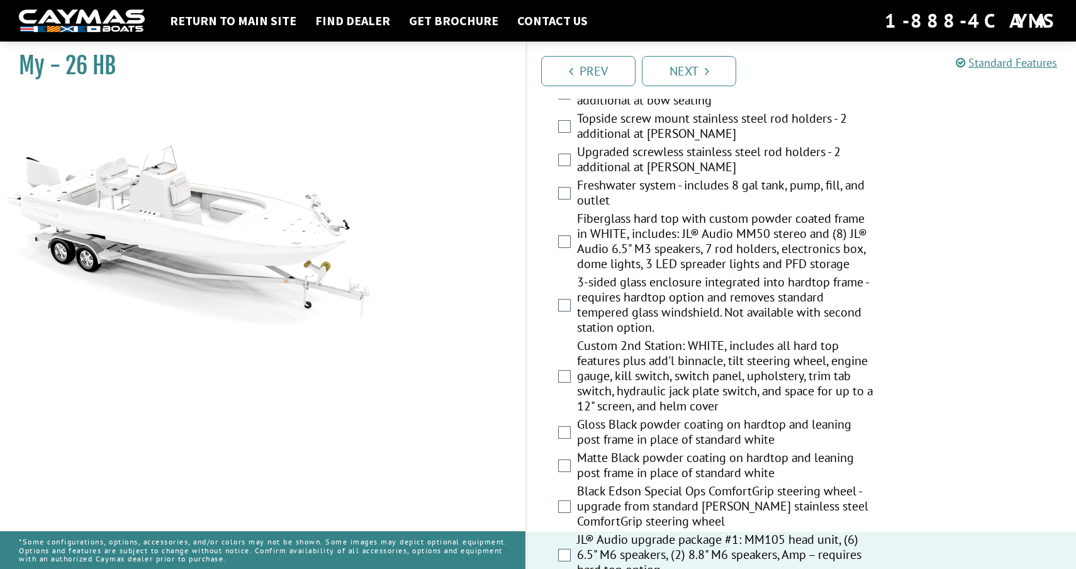
scroll to position [1068, 0]
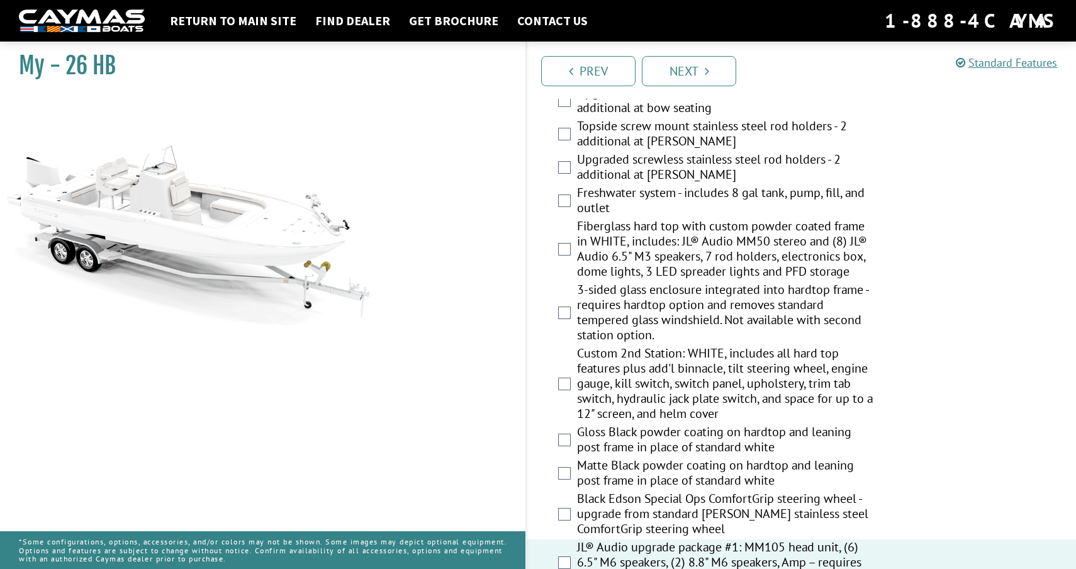
click at [644, 244] on label "Fiberglass hard top with custom powder coated frame in WHITE, includes: JL® Aud…" at bounding box center [727, 250] width 300 height 64
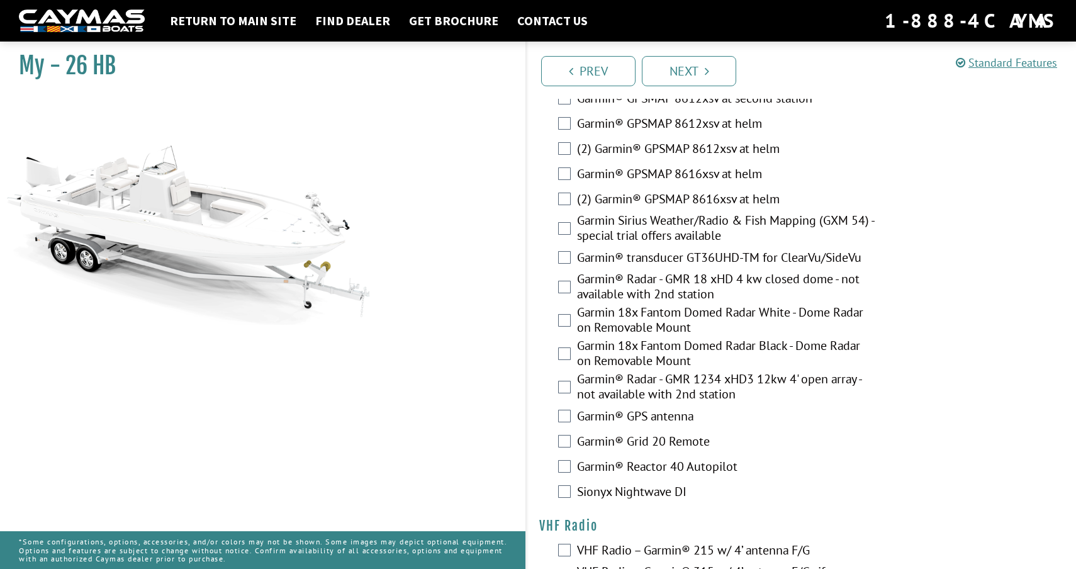
scroll to position [3158, 0]
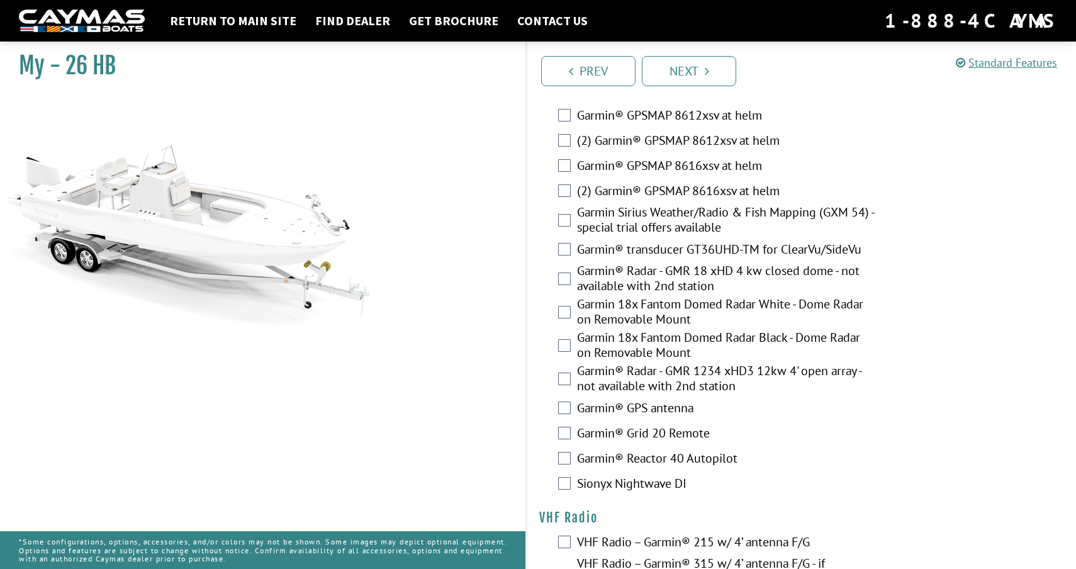
click at [644, 244] on label "Garmin® transducer GT36UHD-TM for ClearVu/SideVu" at bounding box center [727, 251] width 300 height 18
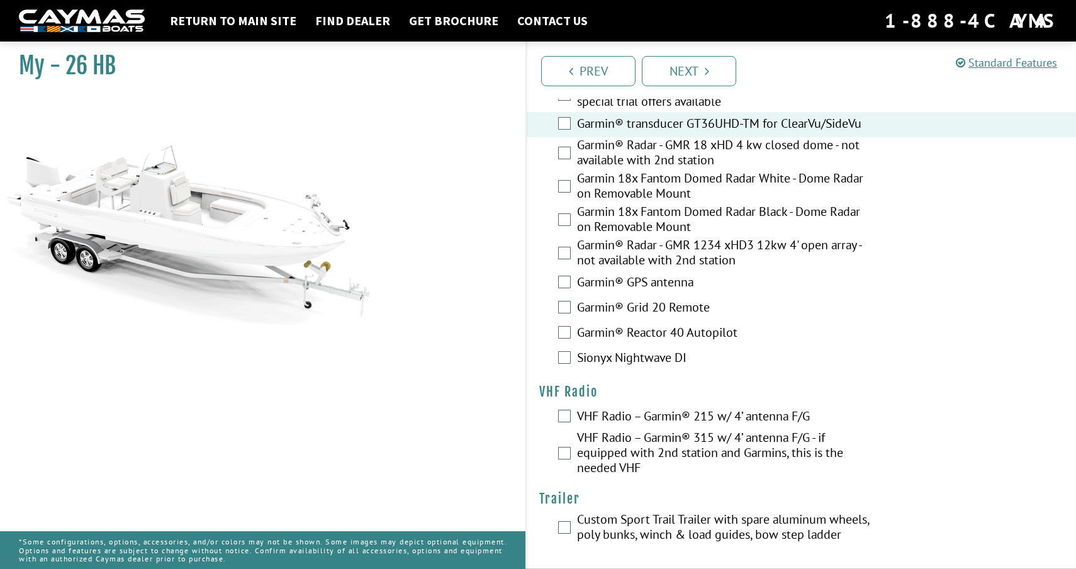
scroll to position [3284, 0]
click at [658, 418] on label "VHF Radio – Garmin® 215 w/ 4’ antenna F/G" at bounding box center [727, 417] width 300 height 18
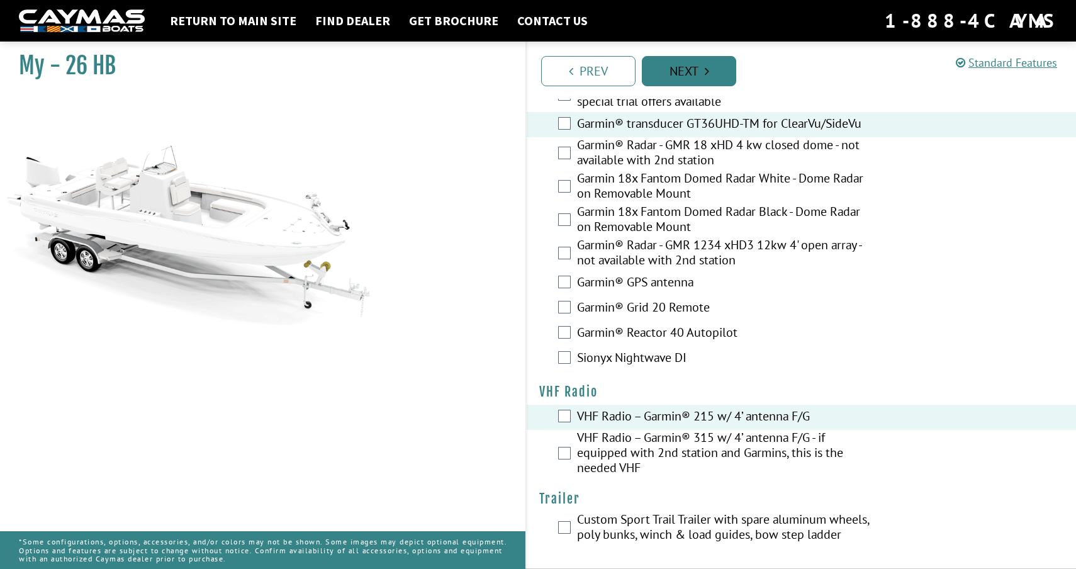
click at [683, 71] on link "Next" at bounding box center [689, 71] width 94 height 30
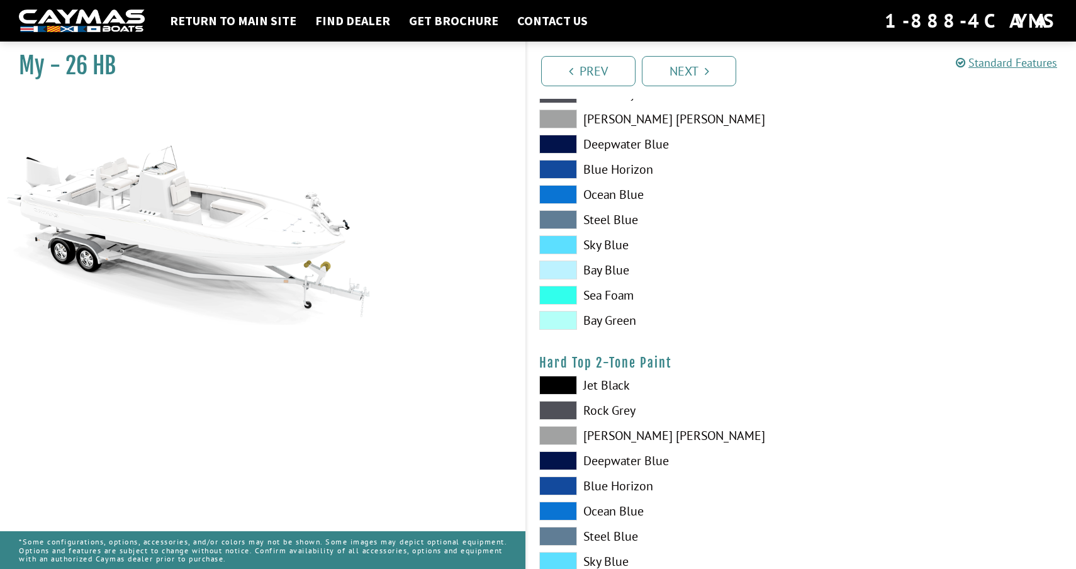
scroll to position [0, 0]
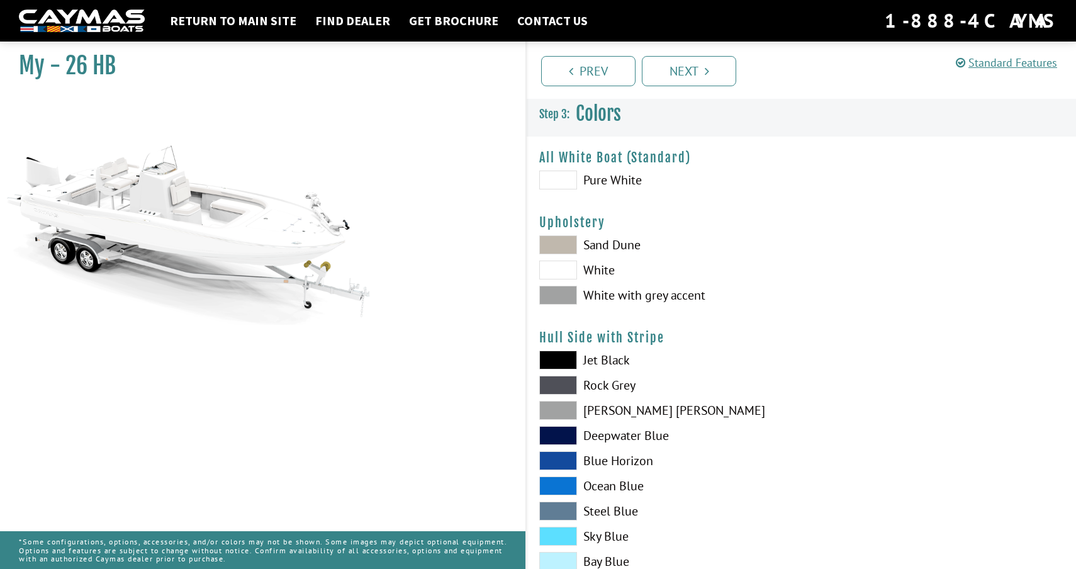
click at [635, 182] on label "Pure White" at bounding box center [664, 180] width 250 height 19
click at [609, 267] on label "White" at bounding box center [664, 270] width 250 height 19
click at [683, 74] on link "Next" at bounding box center [689, 71] width 94 height 30
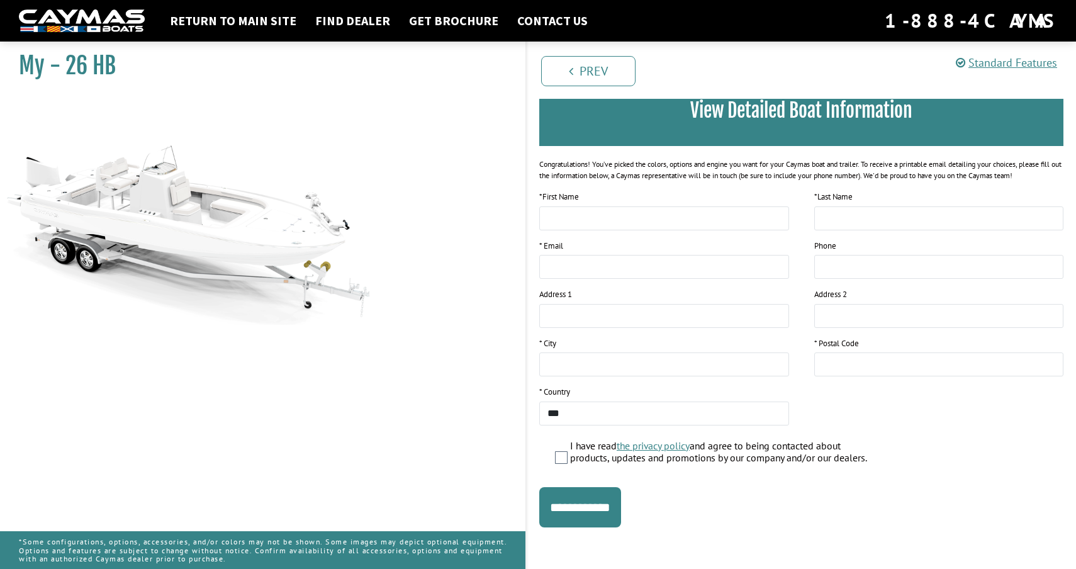
scroll to position [105, 0]
